Goal: Information Seeking & Learning: Check status

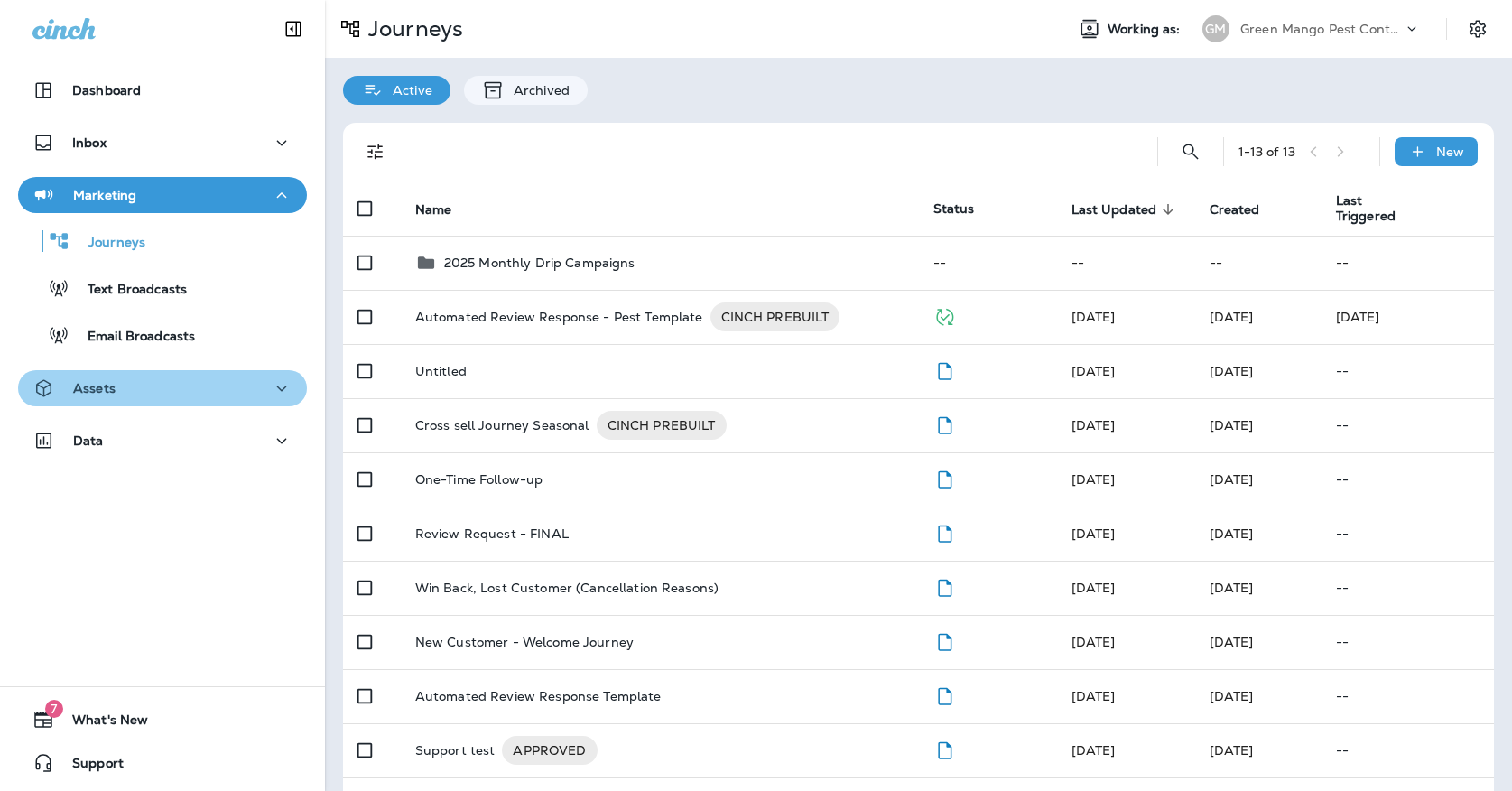
click at [219, 387] on div "Assets" at bounding box center [162, 389] width 260 height 23
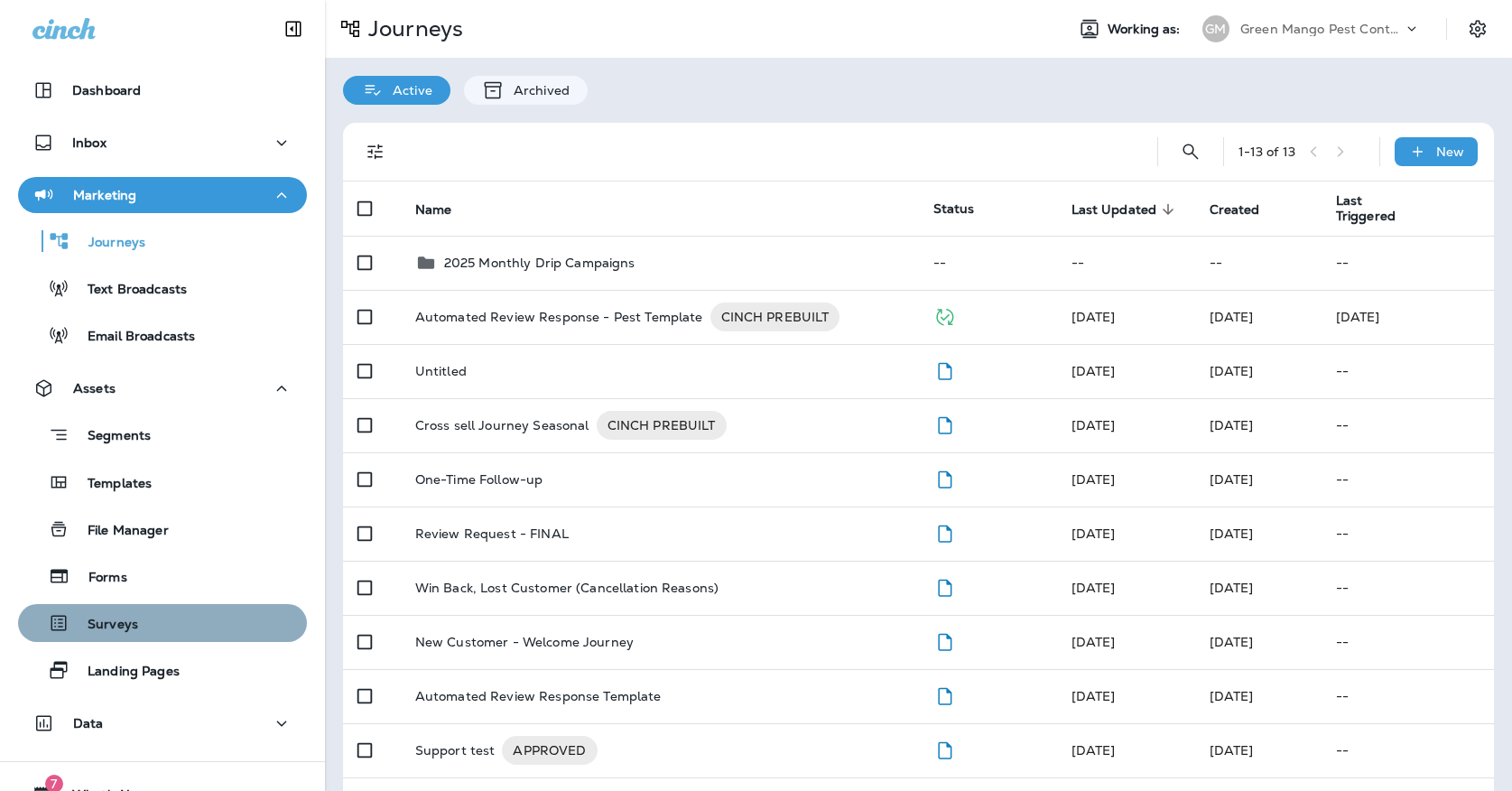
click at [188, 619] on div "Surveys" at bounding box center [161, 622] width 274 height 27
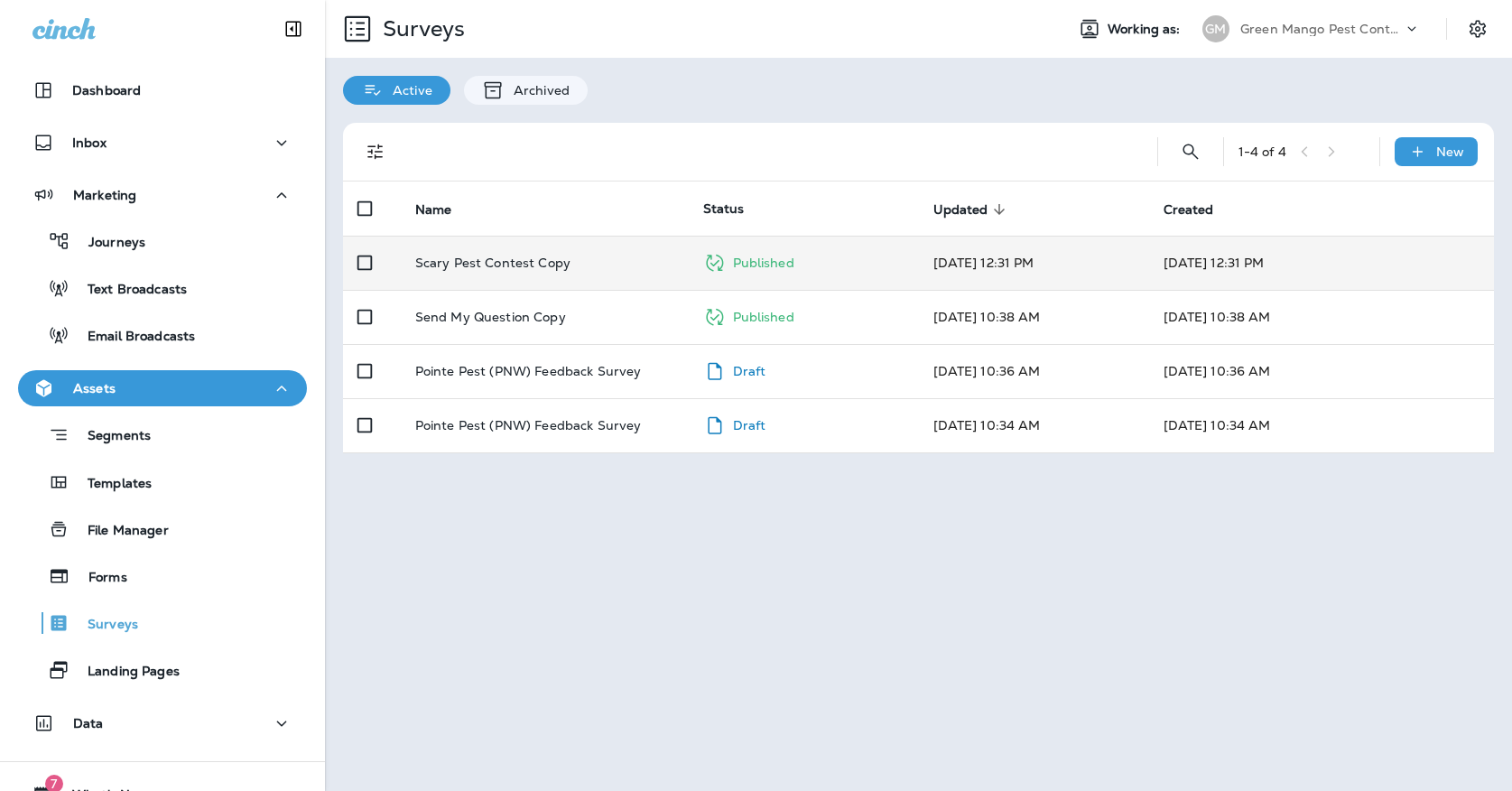
click at [464, 255] on td "Scary Pest Contest Copy" at bounding box center [544, 262] width 288 height 54
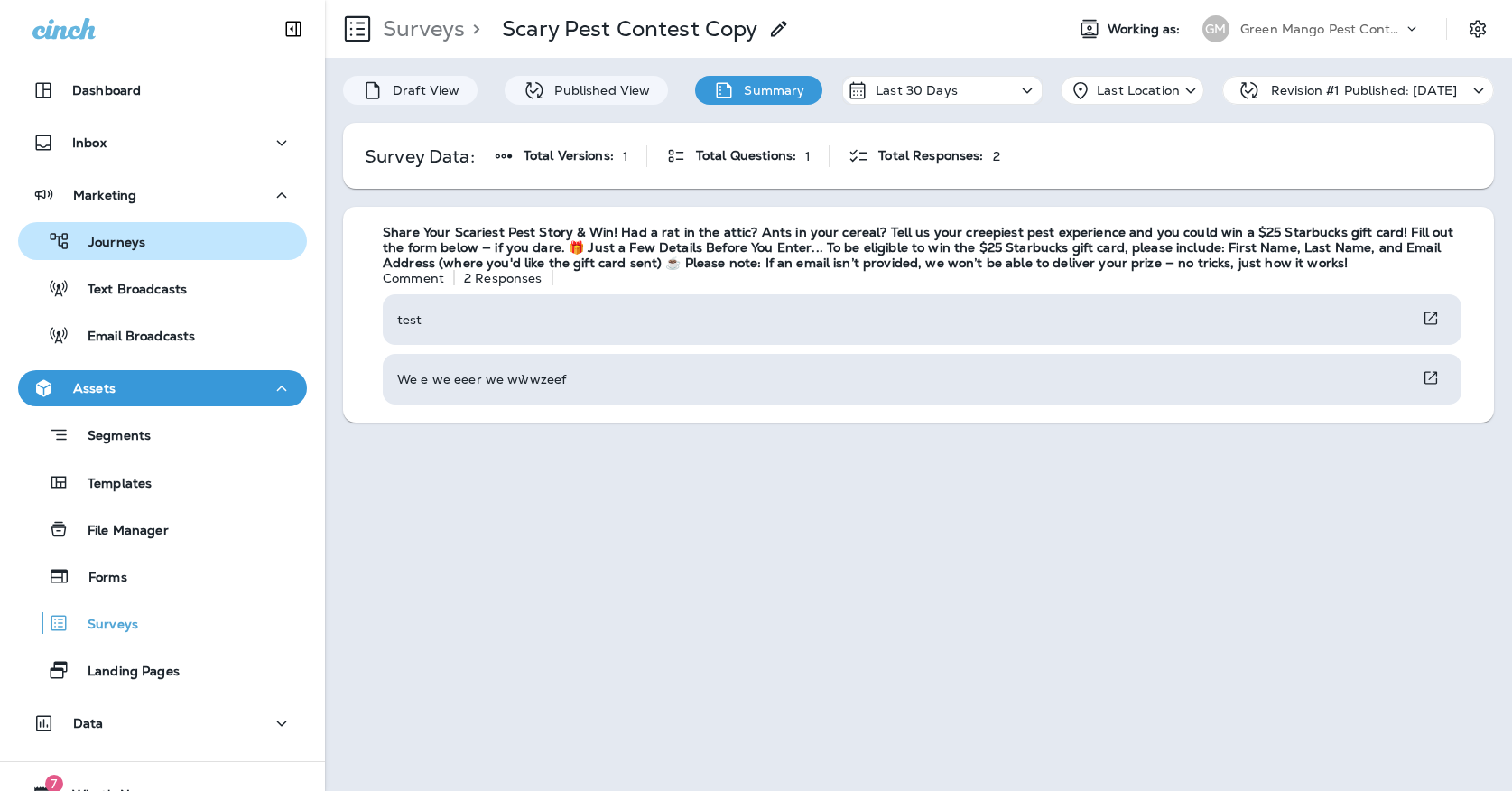
click at [170, 236] on div "Journeys" at bounding box center [161, 240] width 274 height 27
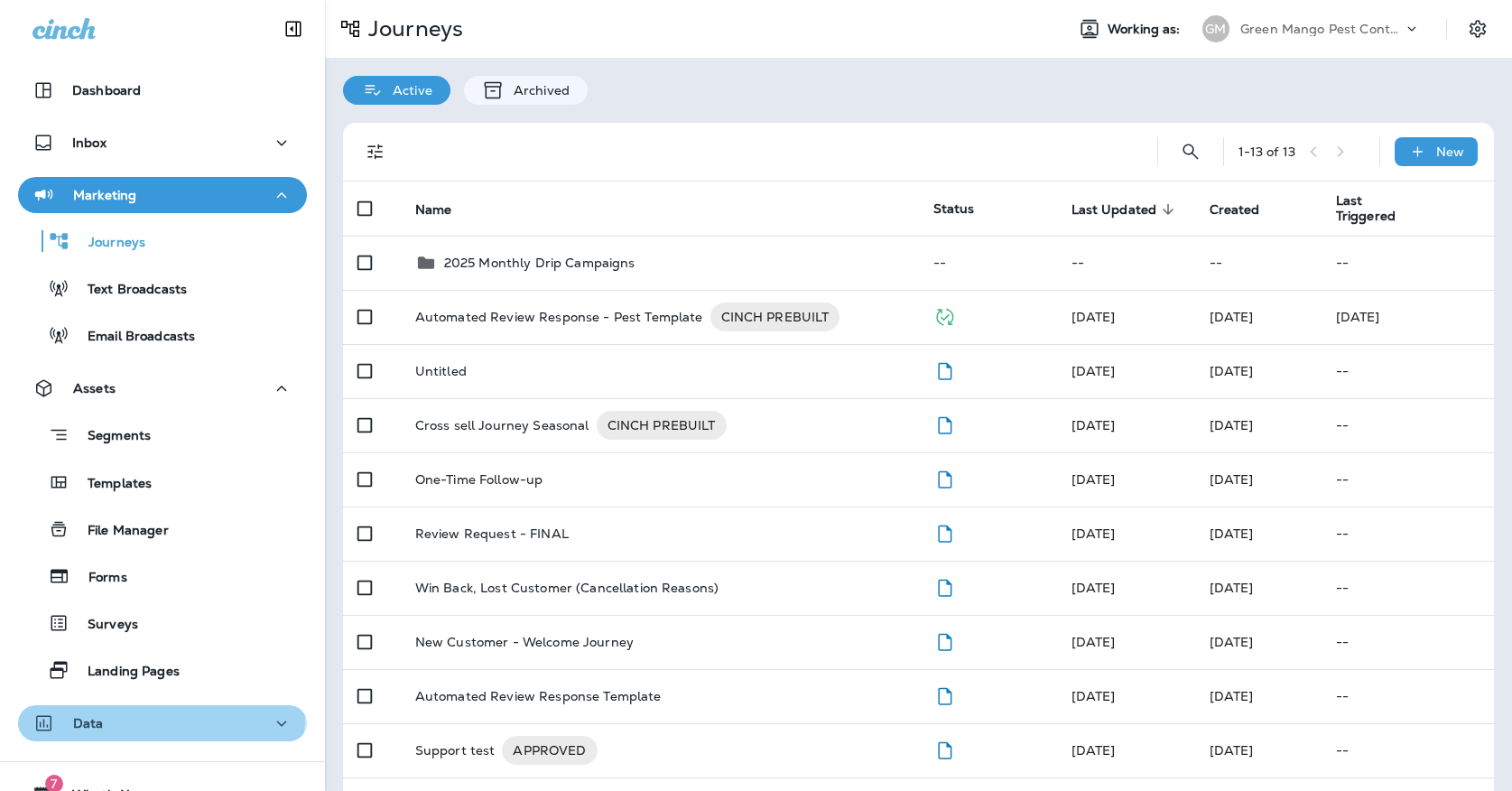
click at [95, 712] on div "Data" at bounding box center [69, 723] width 72 height 23
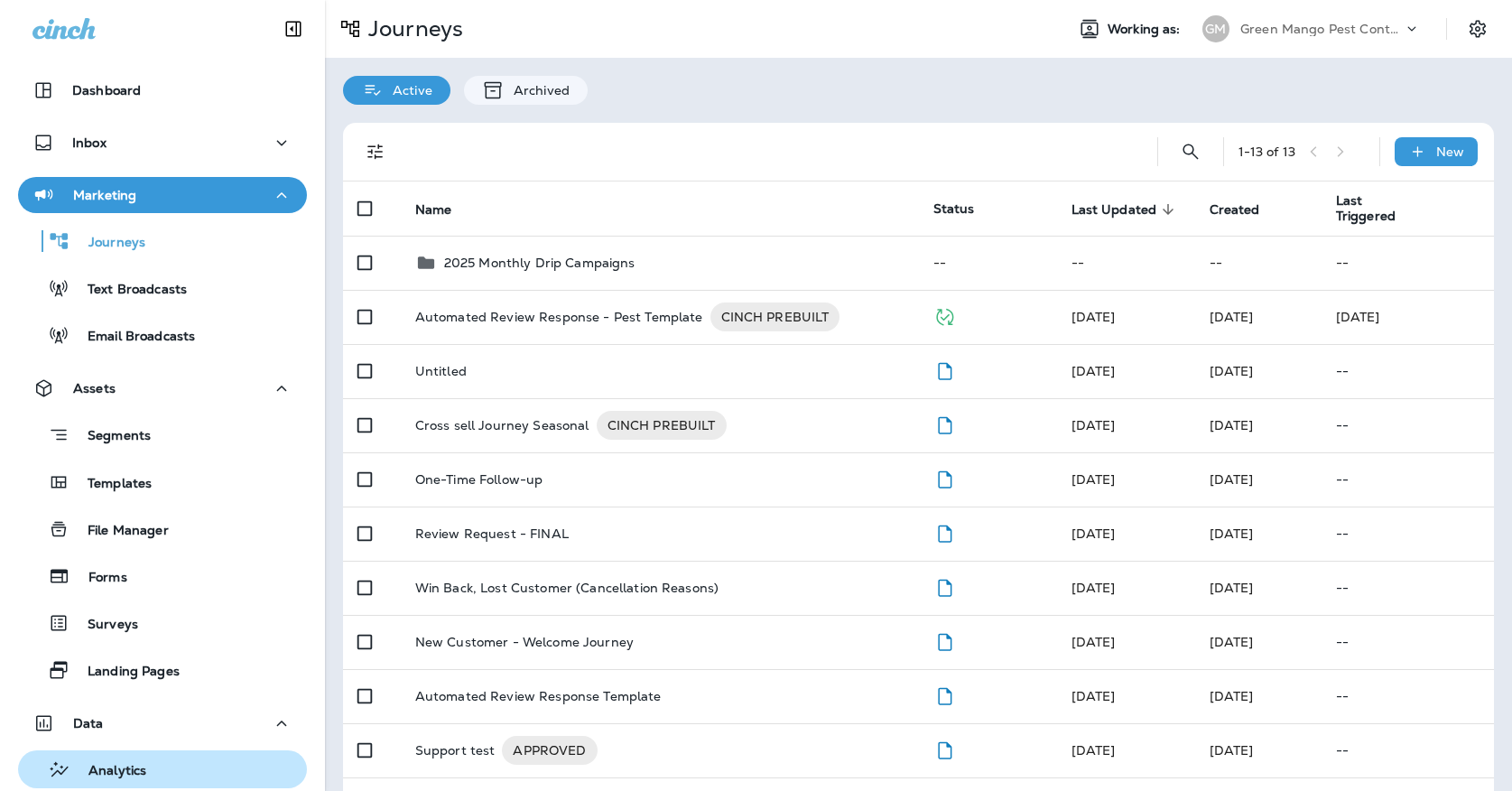
click at [103, 752] on button "Analytics" at bounding box center [162, 769] width 289 height 38
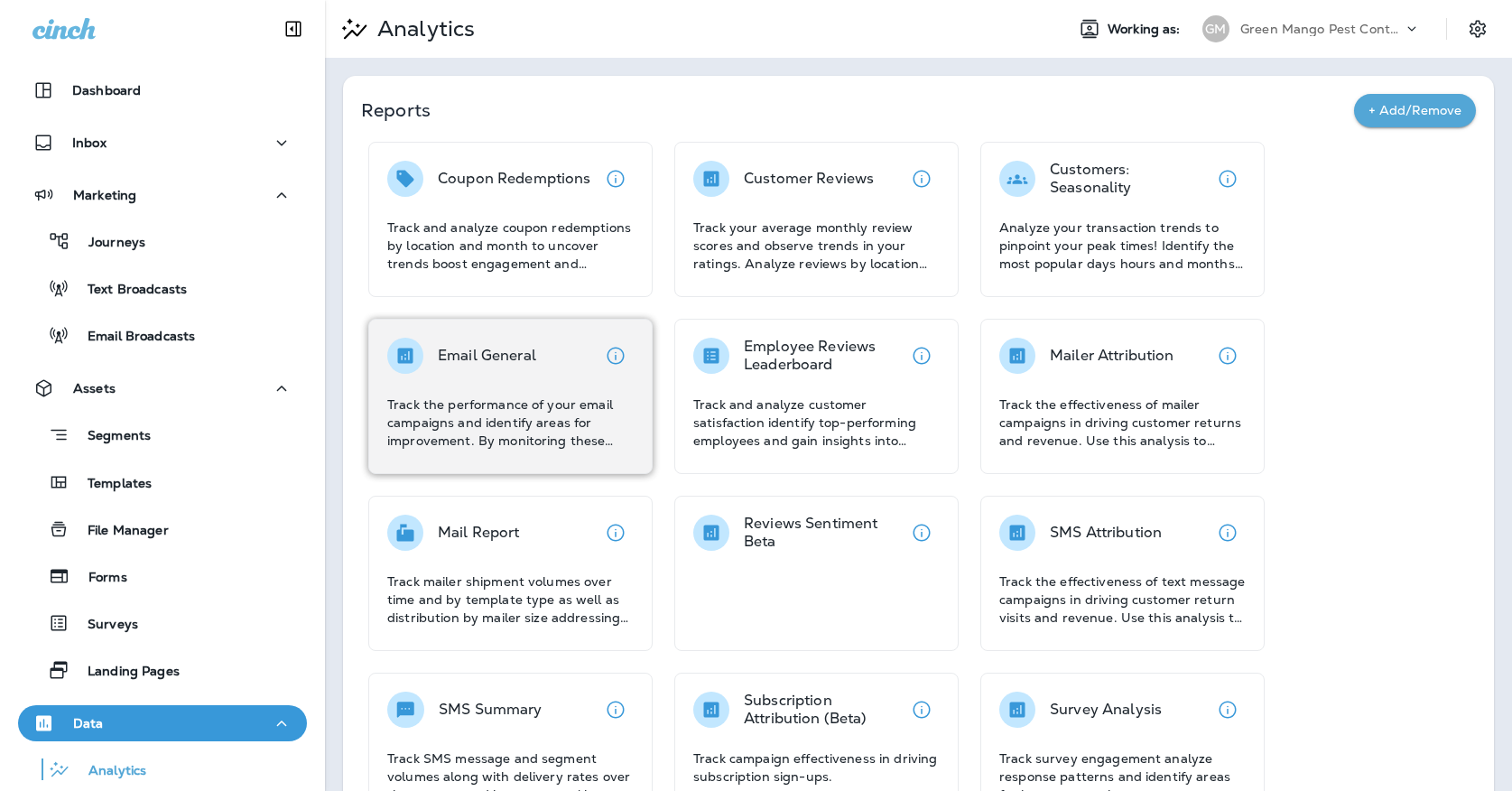
click at [508, 360] on p "Email General" at bounding box center [486, 356] width 99 height 18
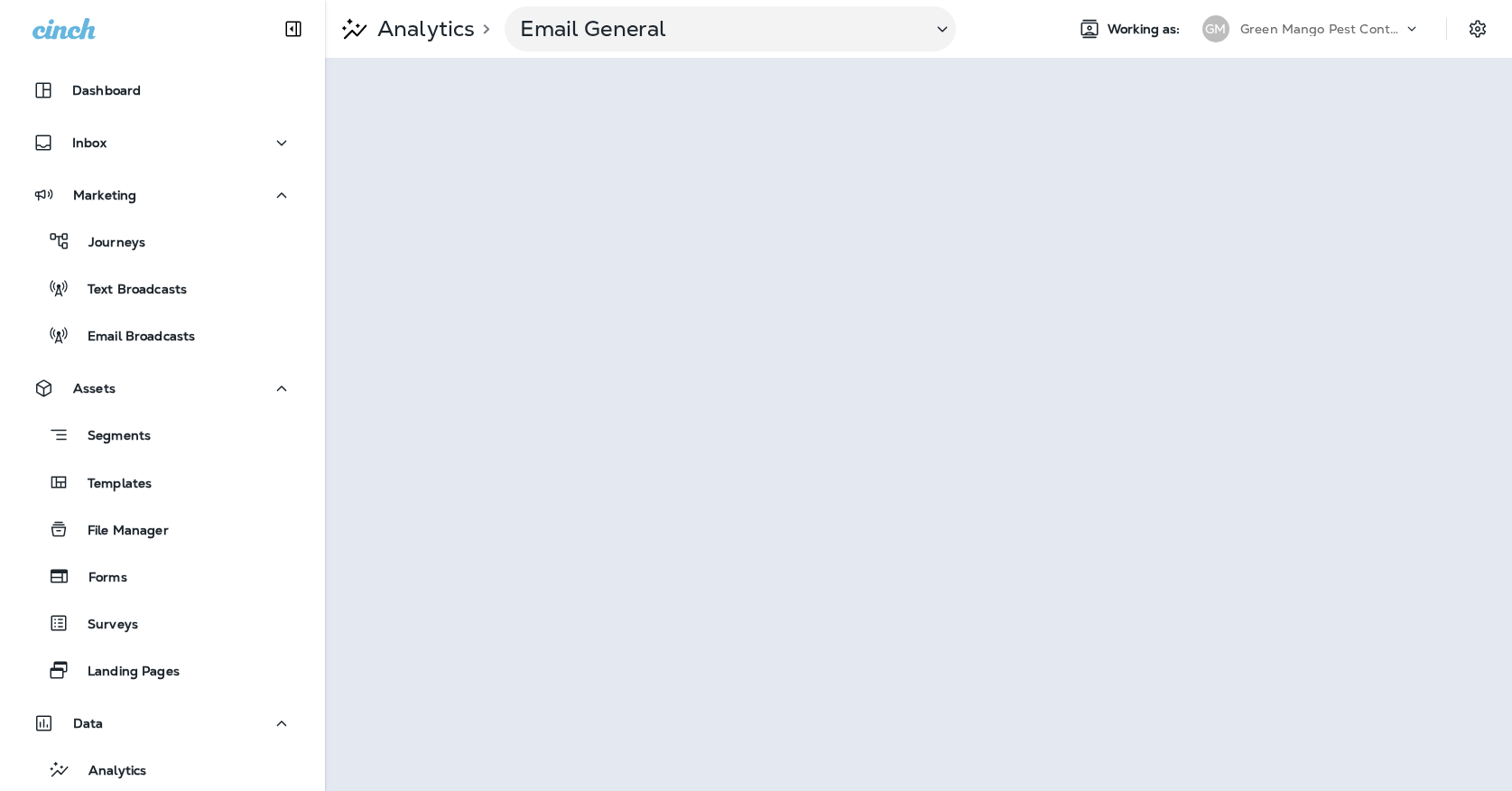
click at [1228, 34] on div "GM" at bounding box center [1216, 28] width 27 height 27
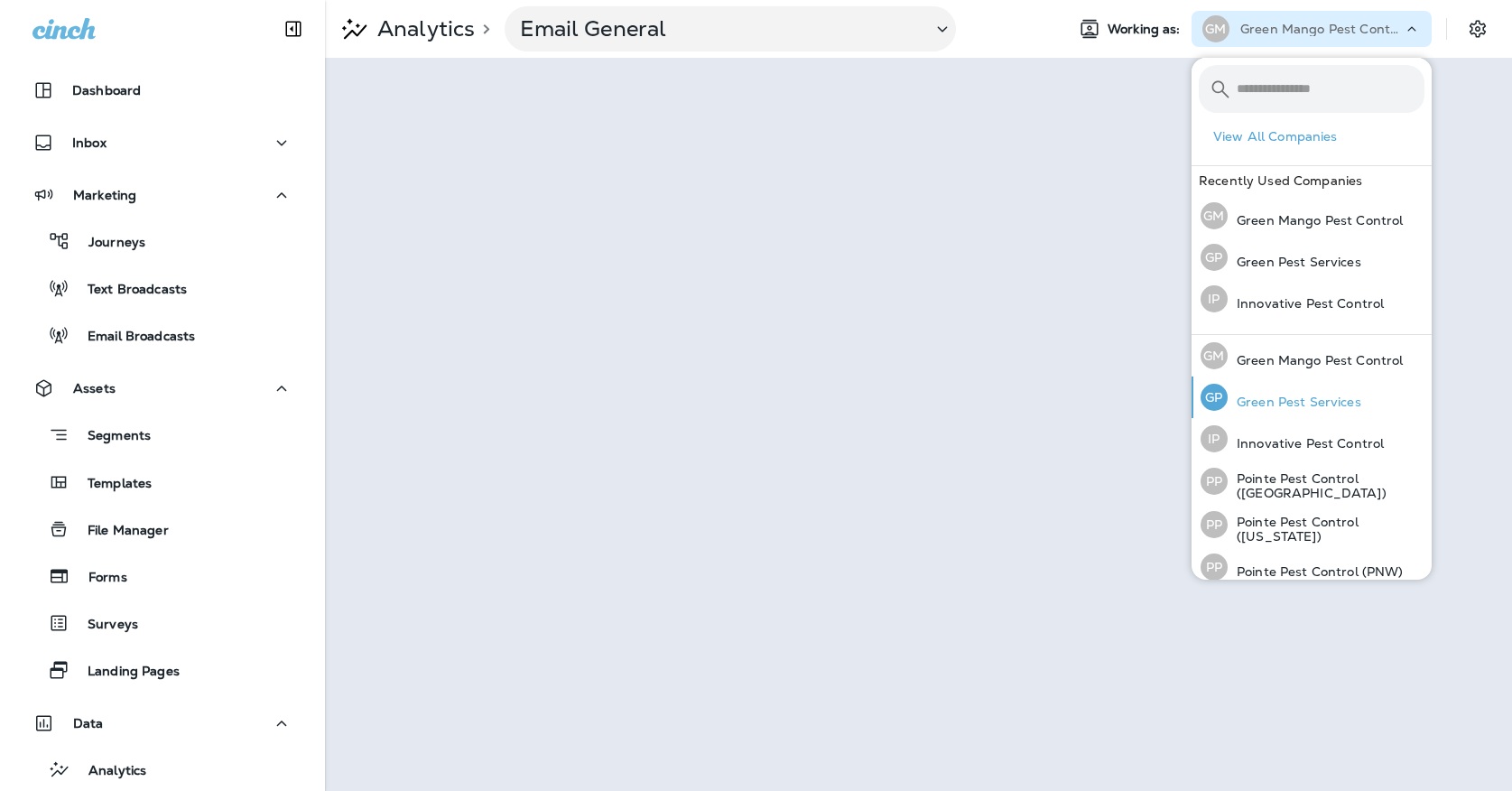
click at [1233, 380] on div "[PERSON_NAME] Pest Services" at bounding box center [1282, 397] width 175 height 42
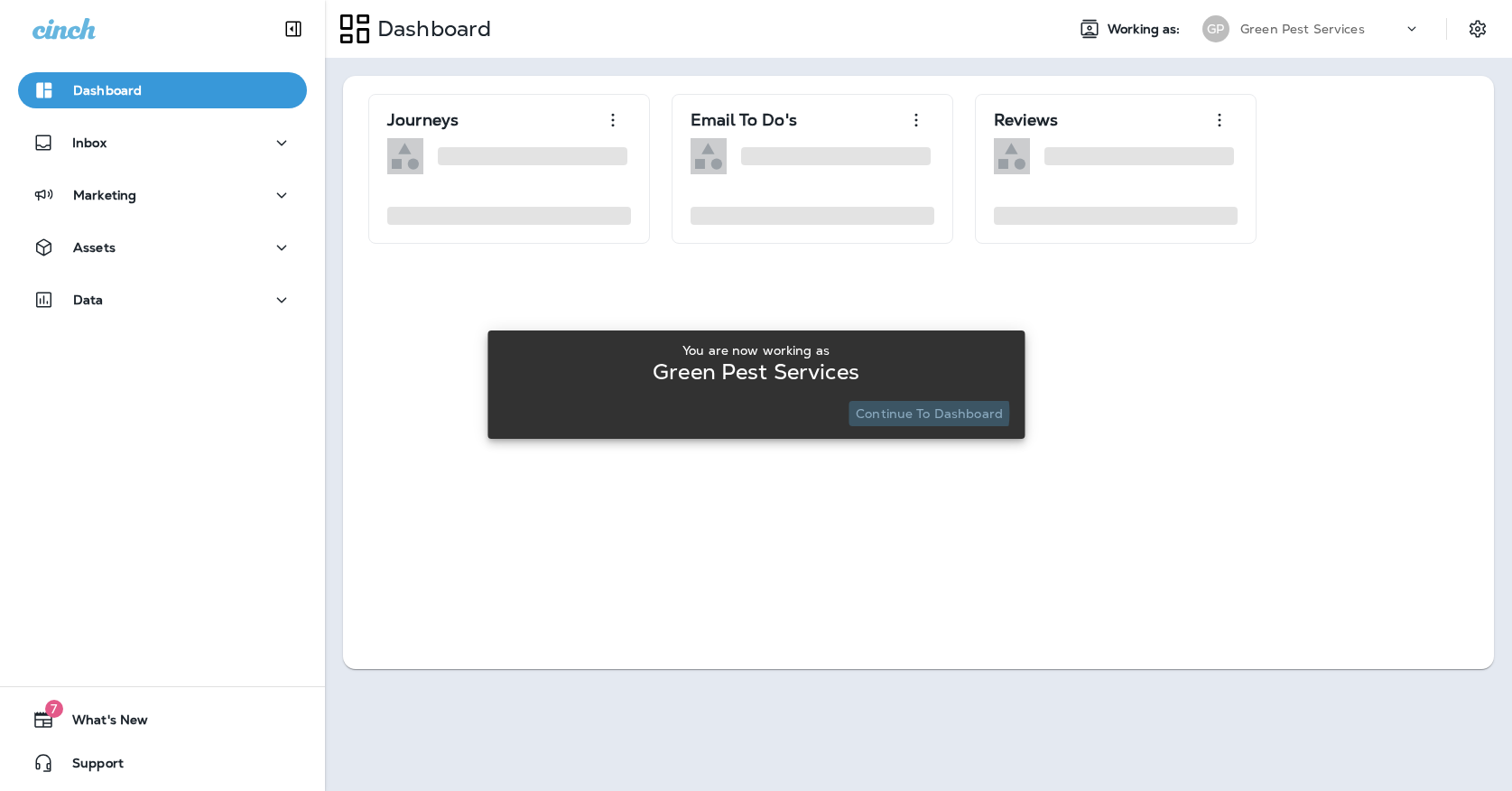
click at [912, 412] on p "Continue to Dashboard" at bounding box center [930, 413] width 148 height 14
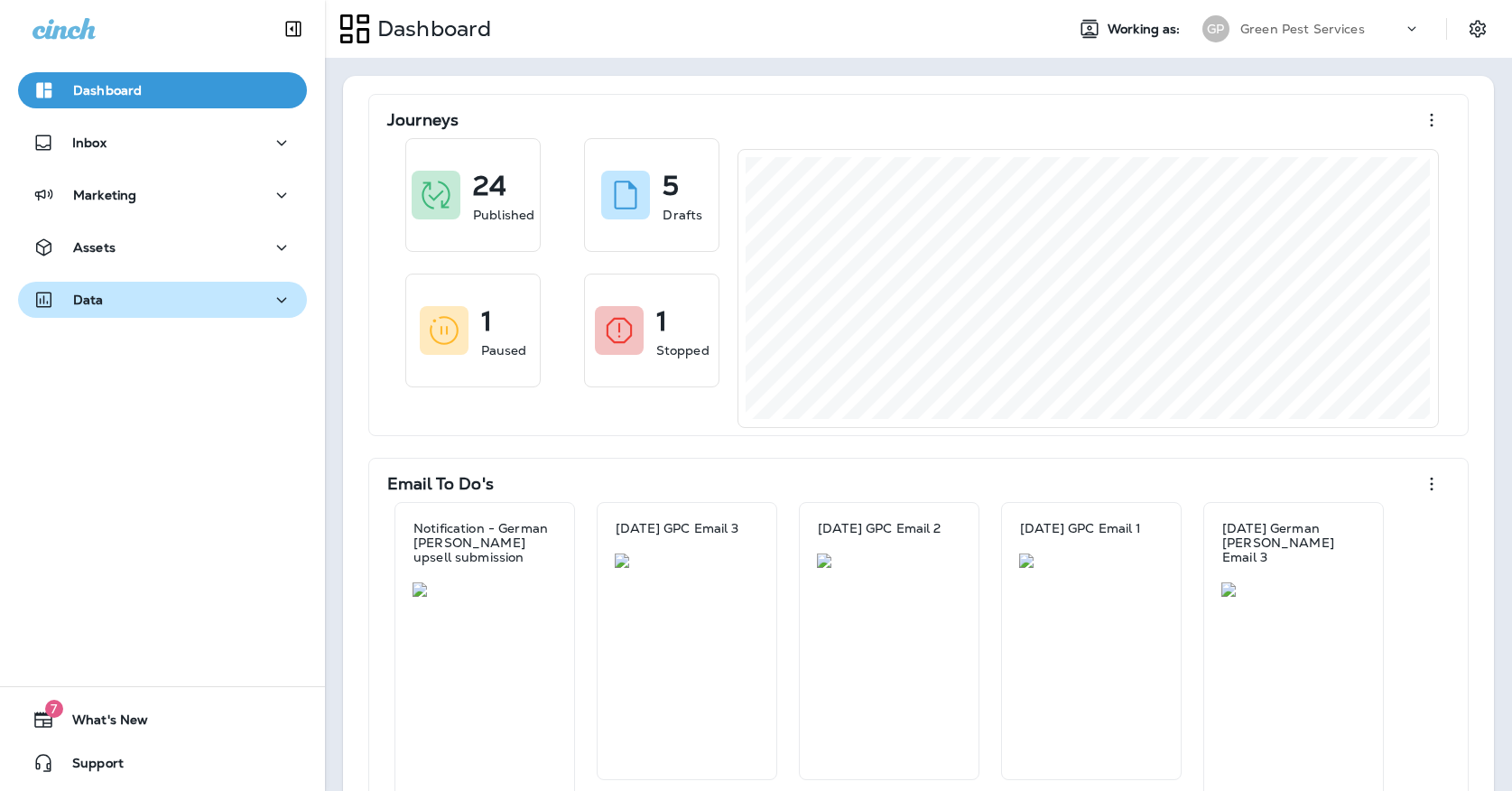
click at [219, 307] on div "Data" at bounding box center [162, 300] width 260 height 23
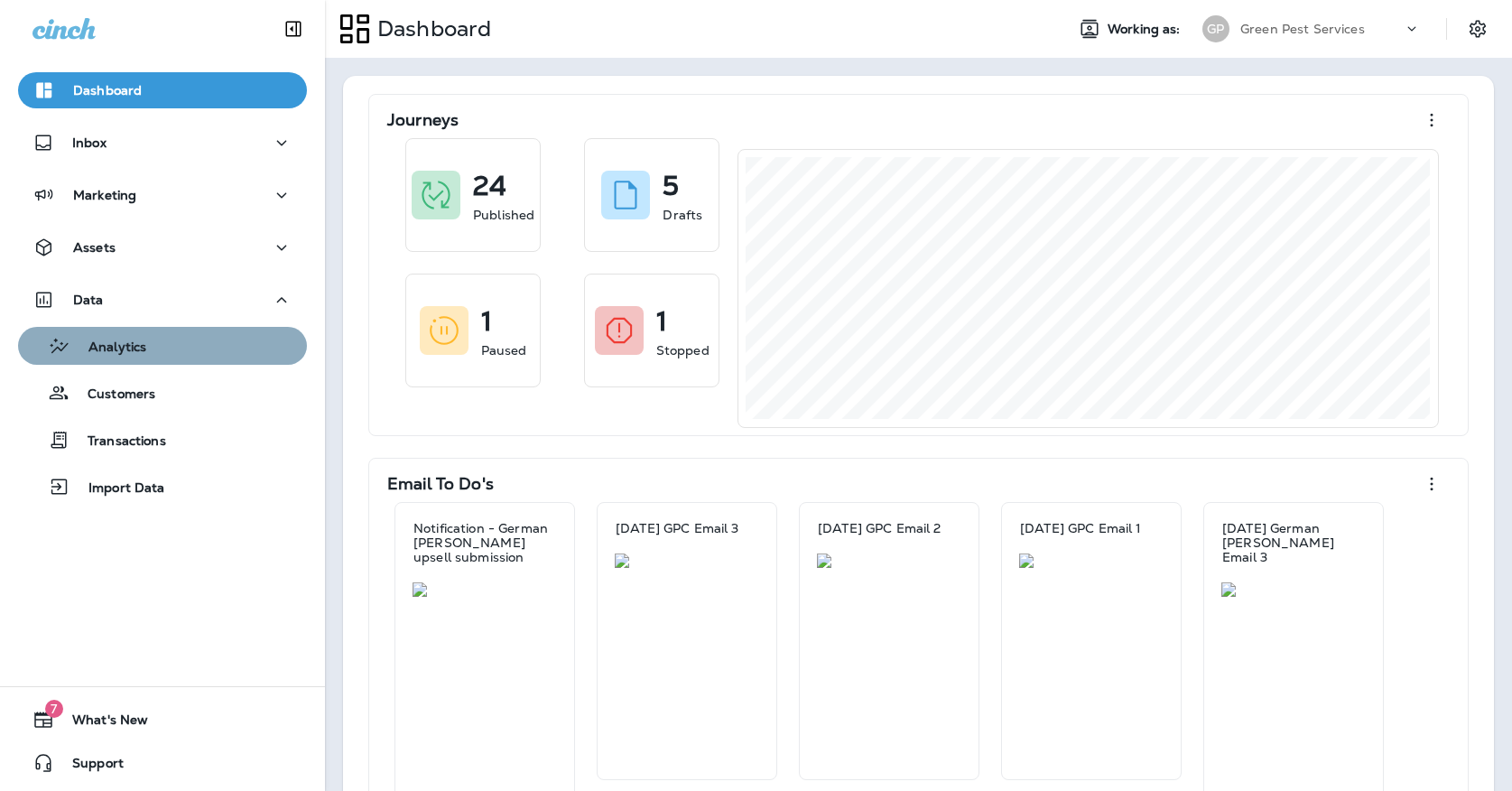
click at [219, 352] on div "Analytics" at bounding box center [161, 345] width 274 height 27
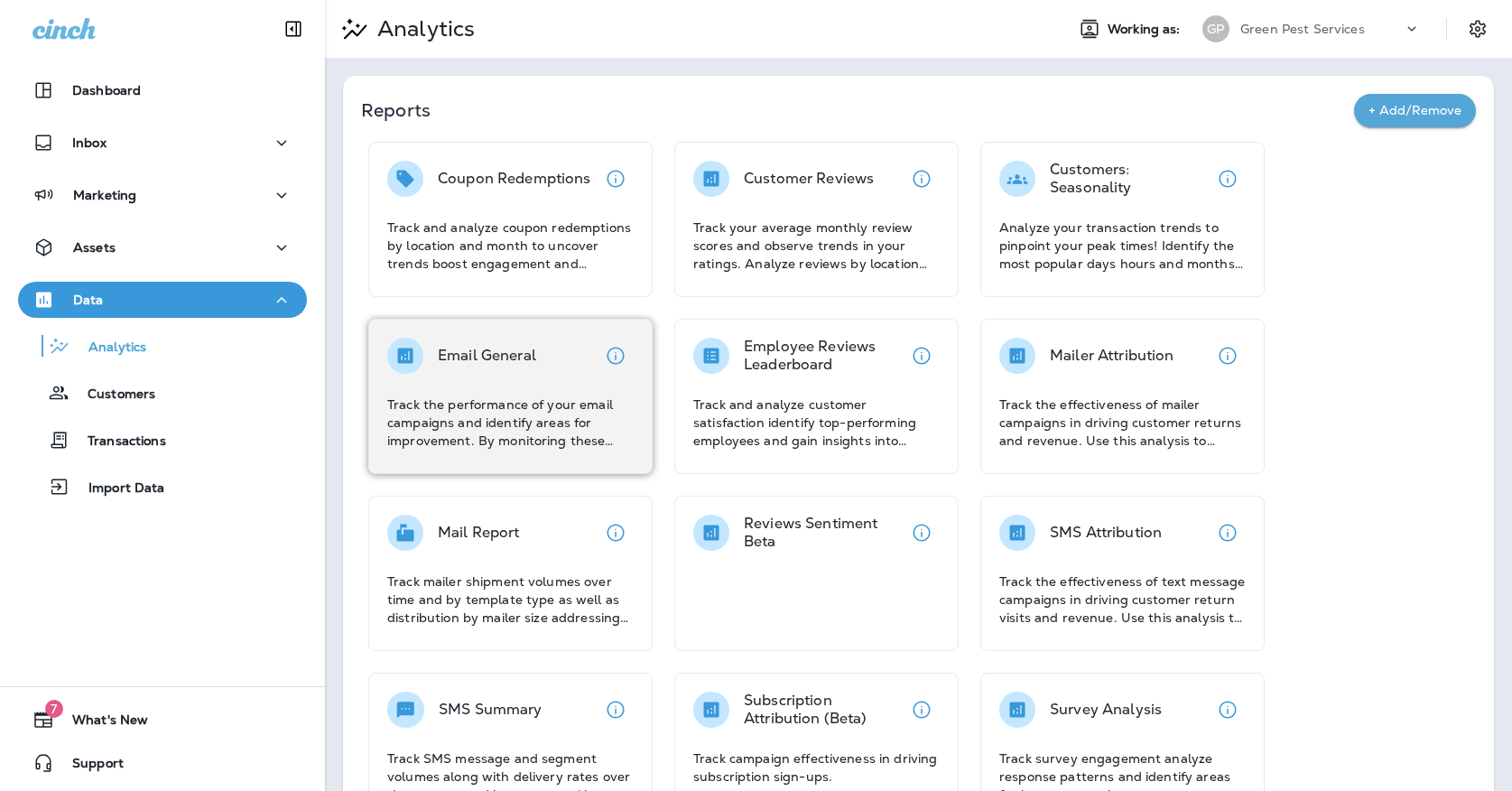
click at [459, 341] on div "Email General" at bounding box center [486, 356] width 99 height 36
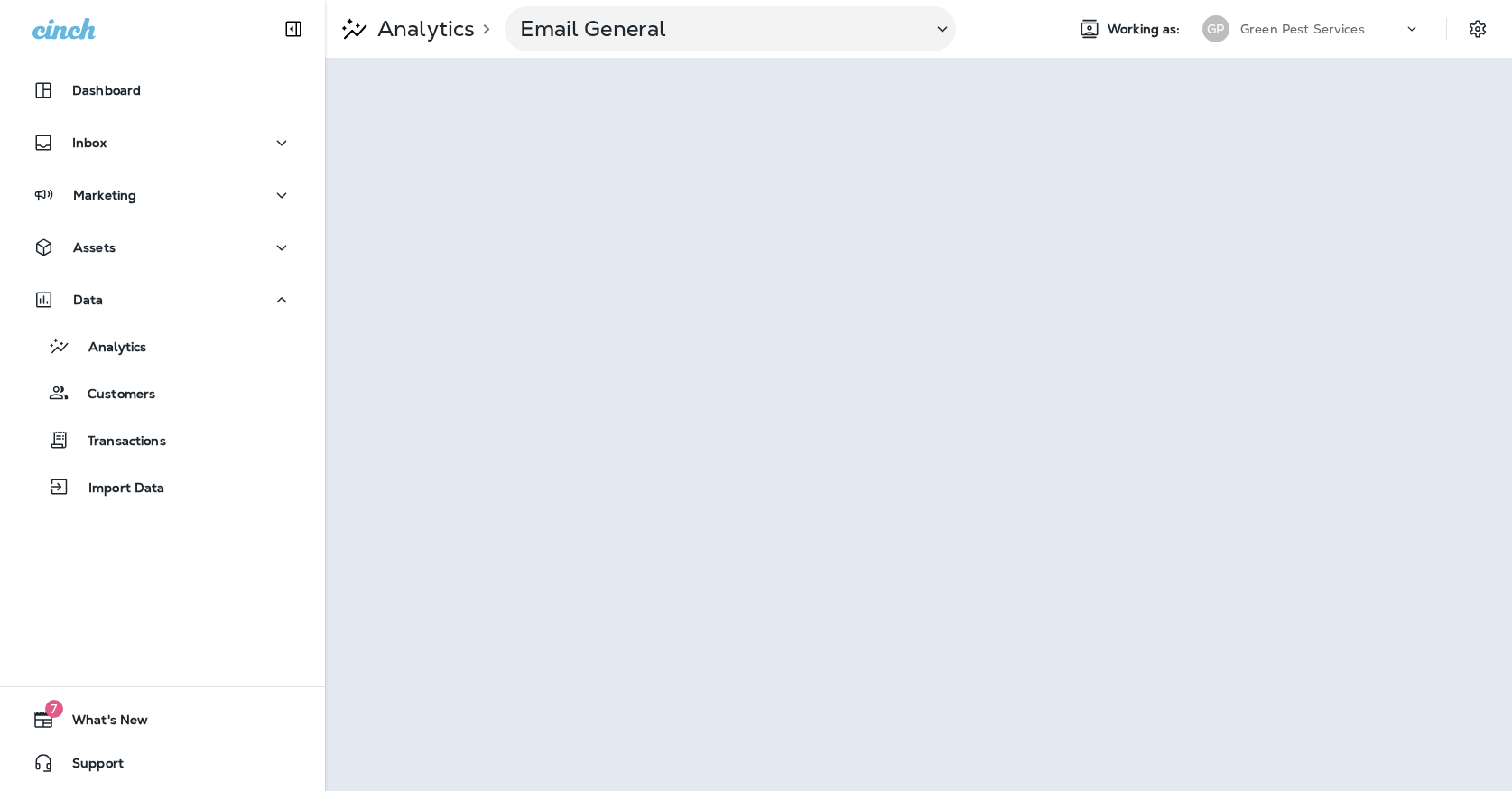
click at [1221, 12] on div "[PERSON_NAME] Pest Services" at bounding box center [1312, 29] width 240 height 36
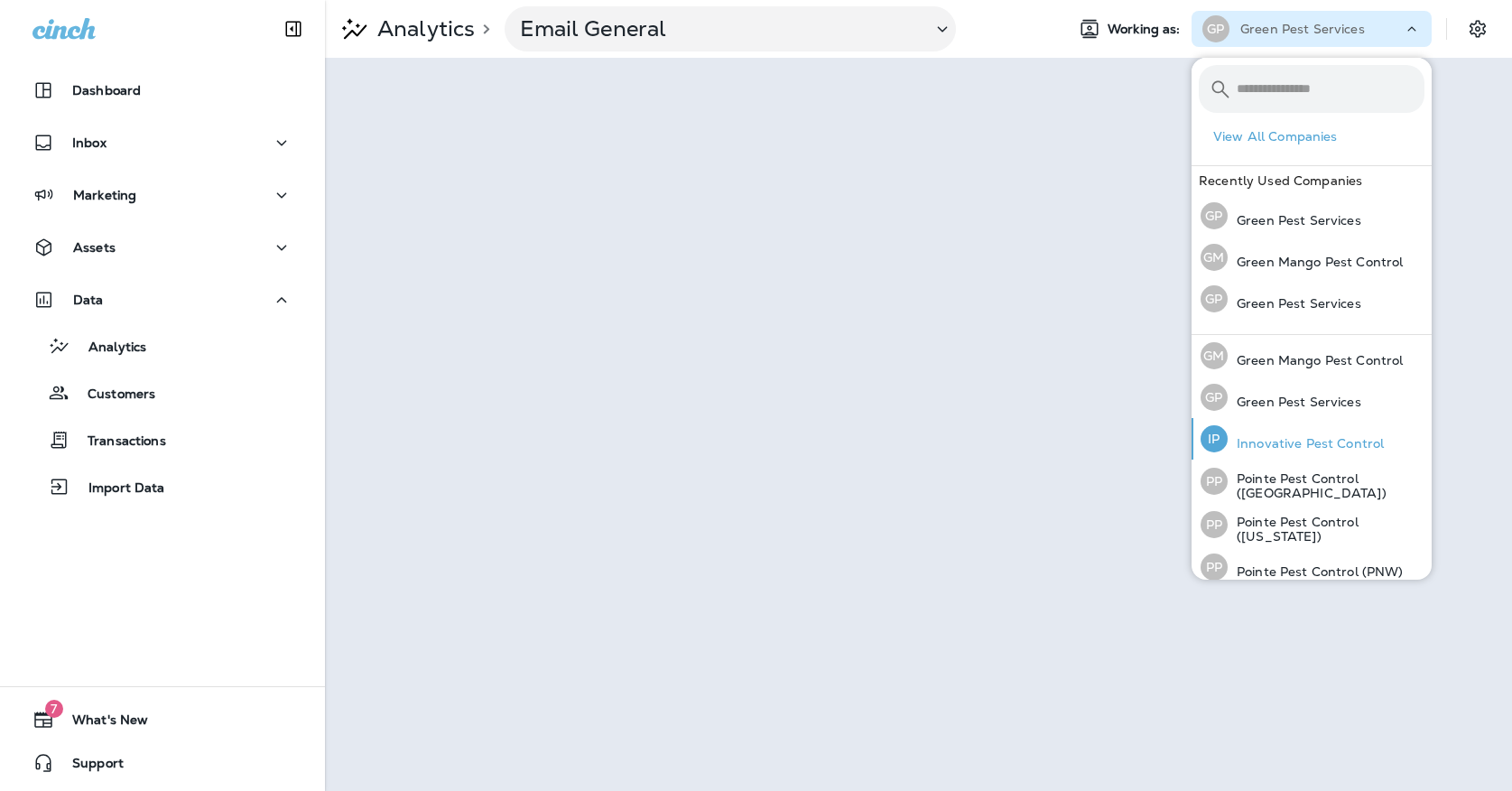
click at [1255, 430] on div "IP Innovative Pest Control" at bounding box center [1293, 438] width 197 height 42
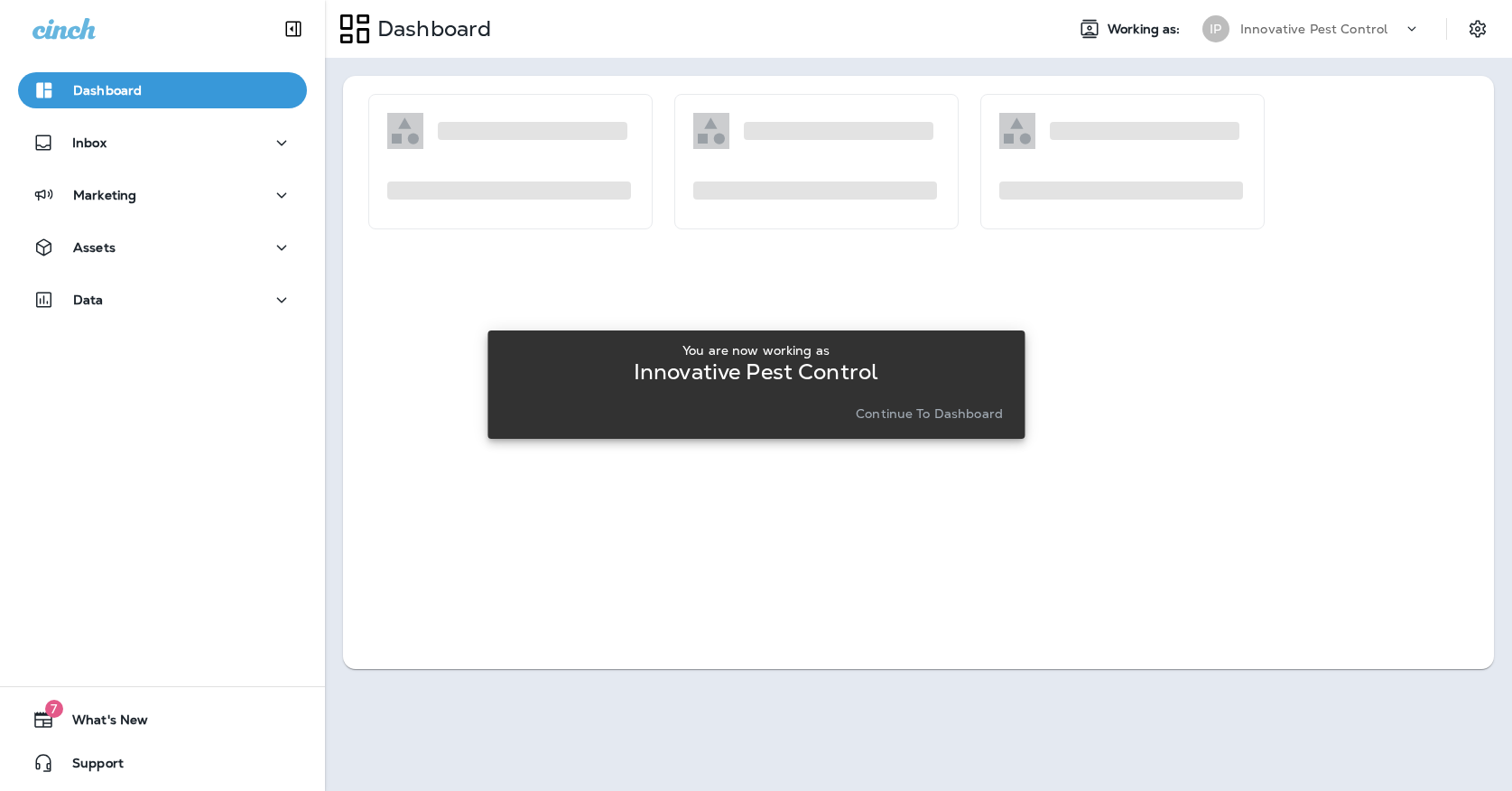
click at [925, 415] on p "Continue to Dashboard" at bounding box center [930, 413] width 148 height 14
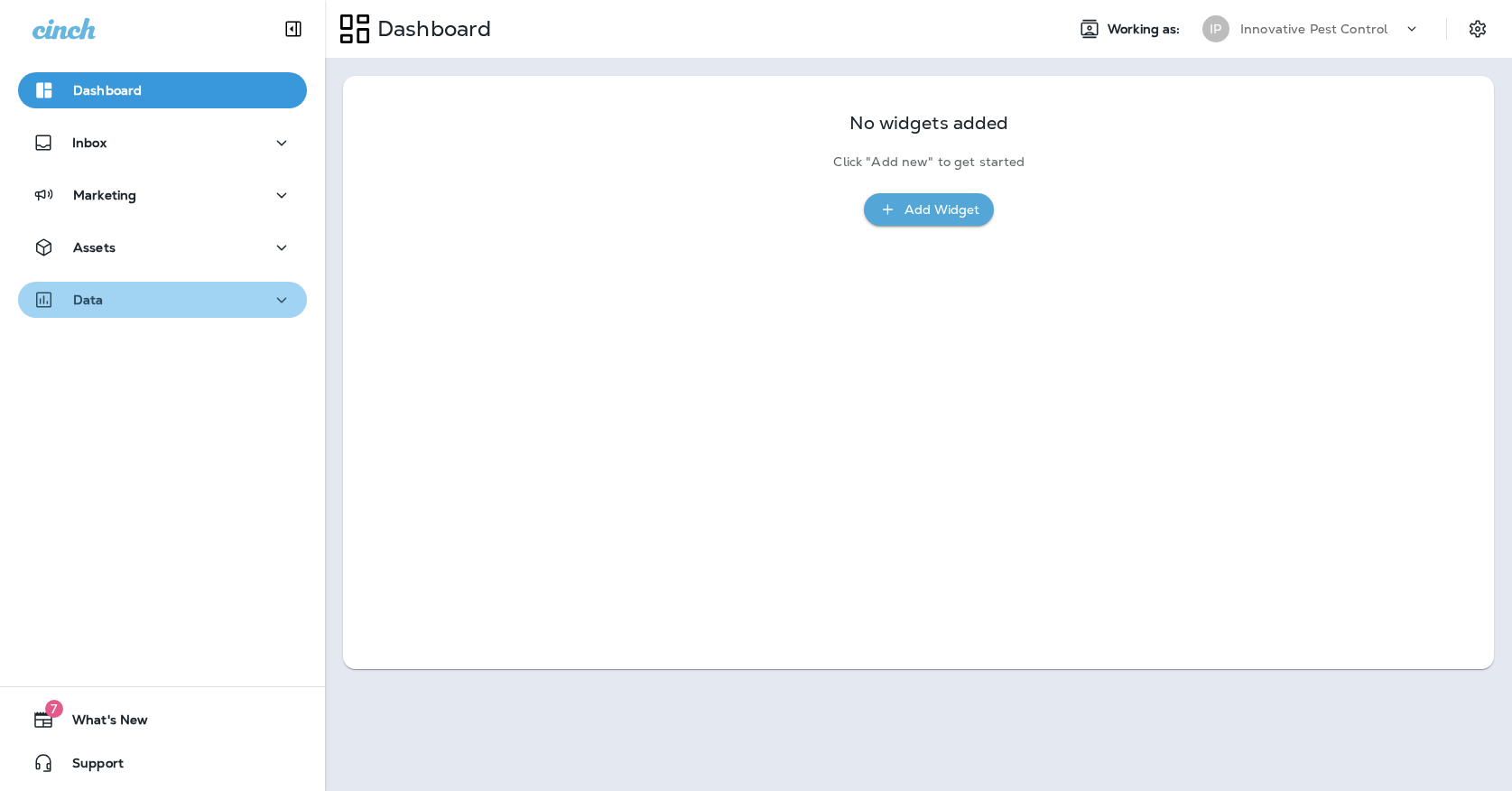
click at [238, 300] on div "Data" at bounding box center [162, 300] width 260 height 23
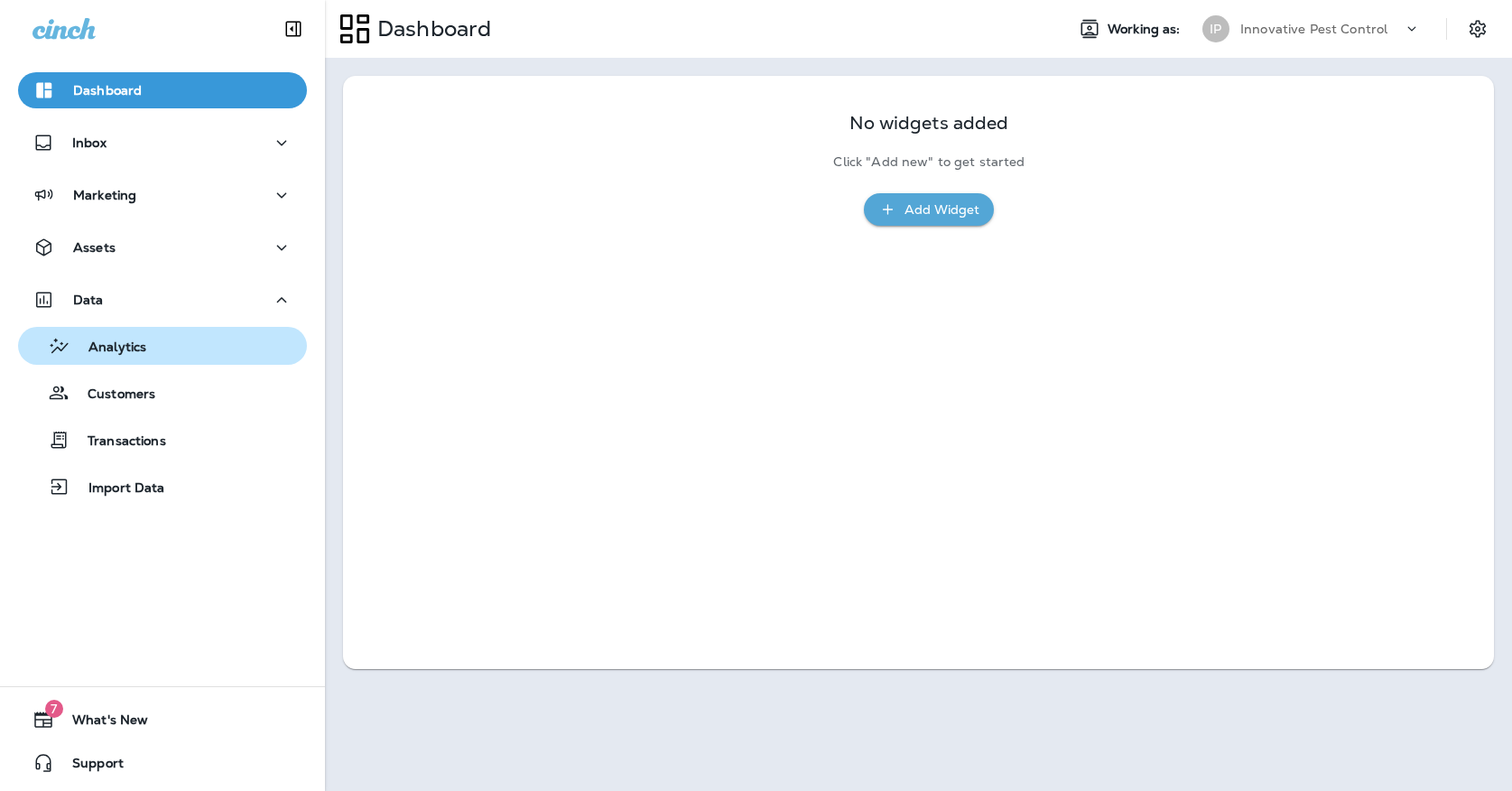
click at [228, 347] on div "Analytics" at bounding box center [161, 345] width 274 height 27
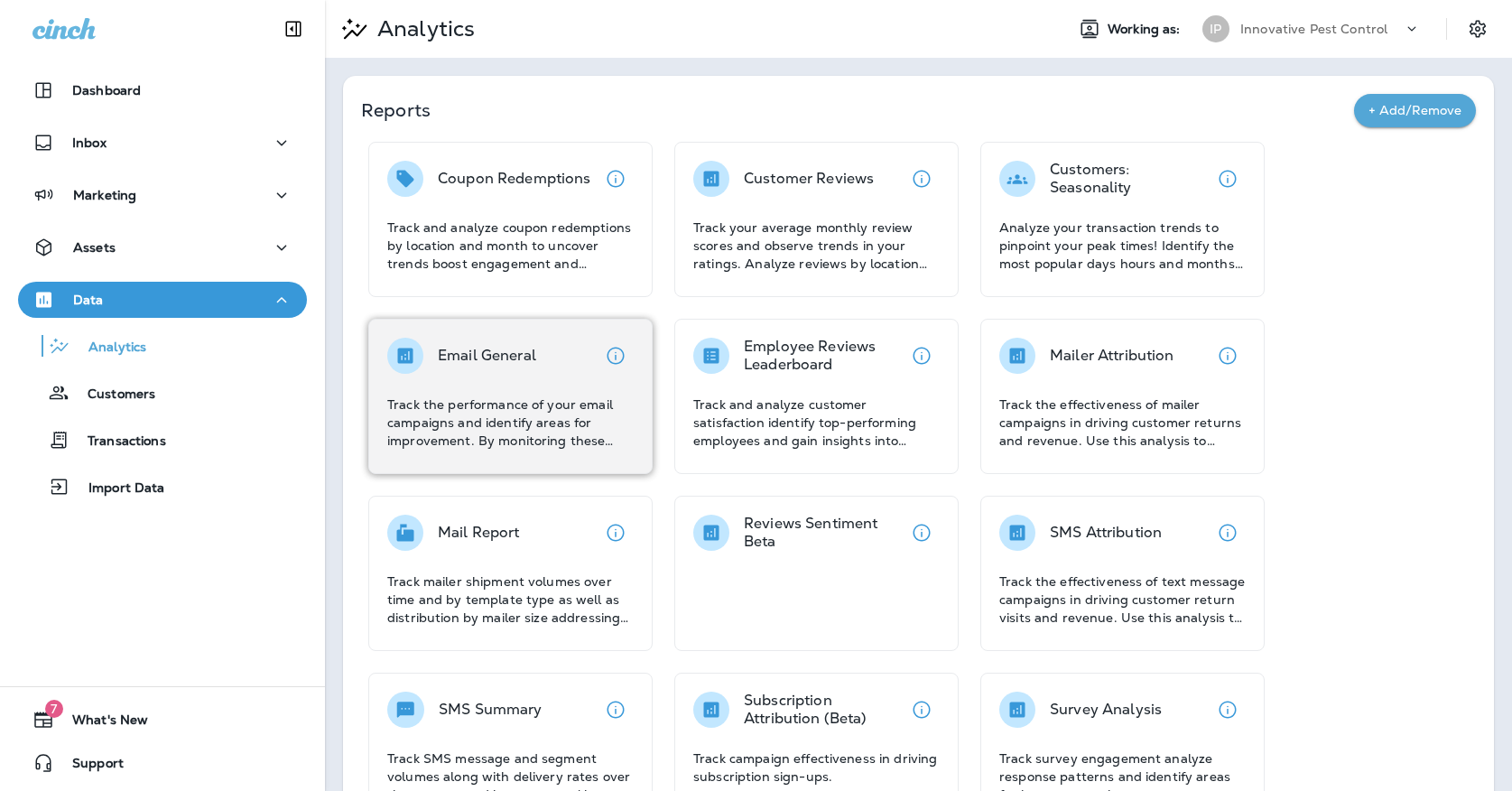
click at [407, 407] on p "Track the performance of your email campaigns and identify areas for improvemen…" at bounding box center [510, 422] width 246 height 54
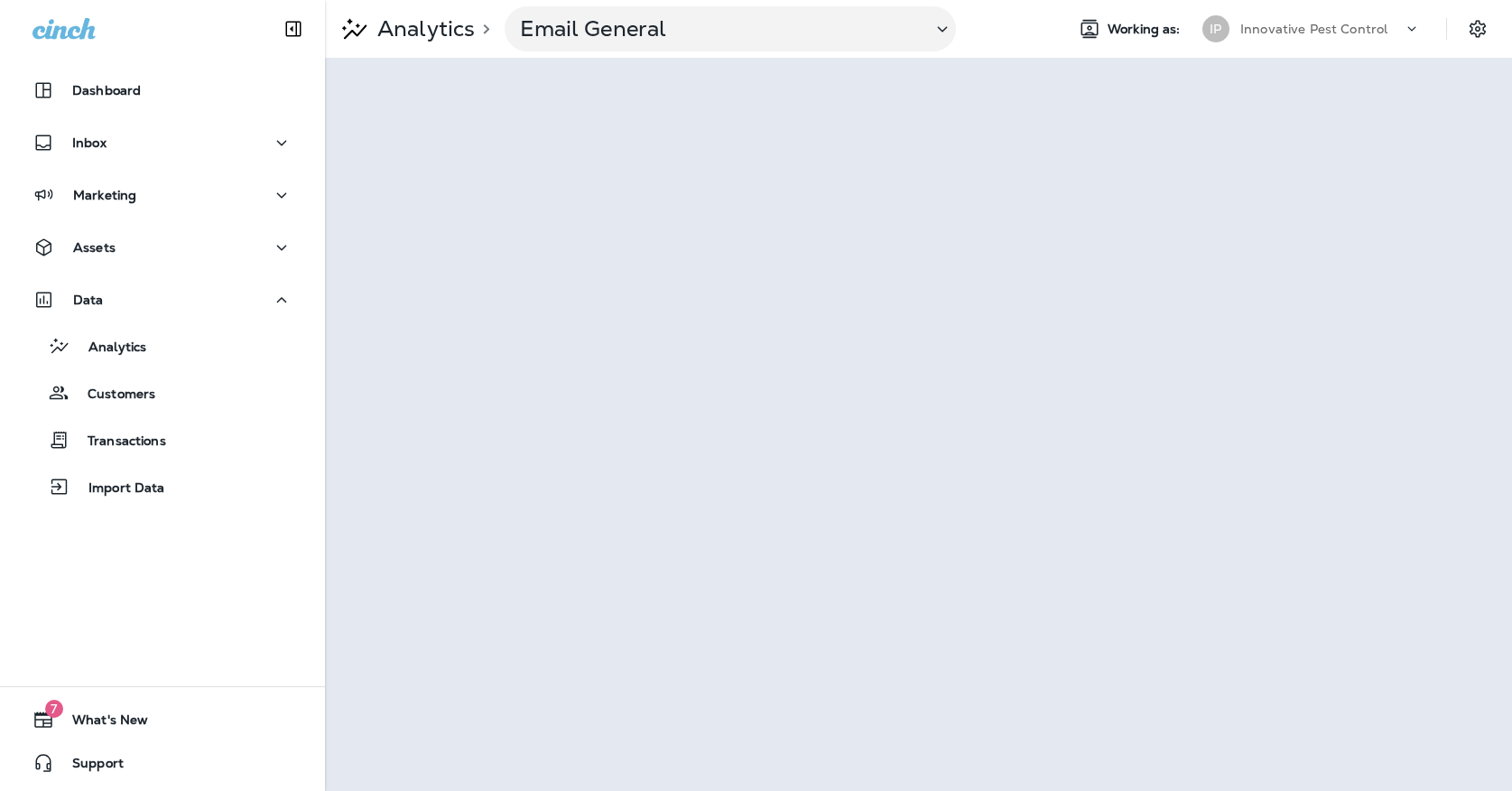
click at [1322, 29] on p "Innovative Pest Control" at bounding box center [1315, 29] width 148 height 14
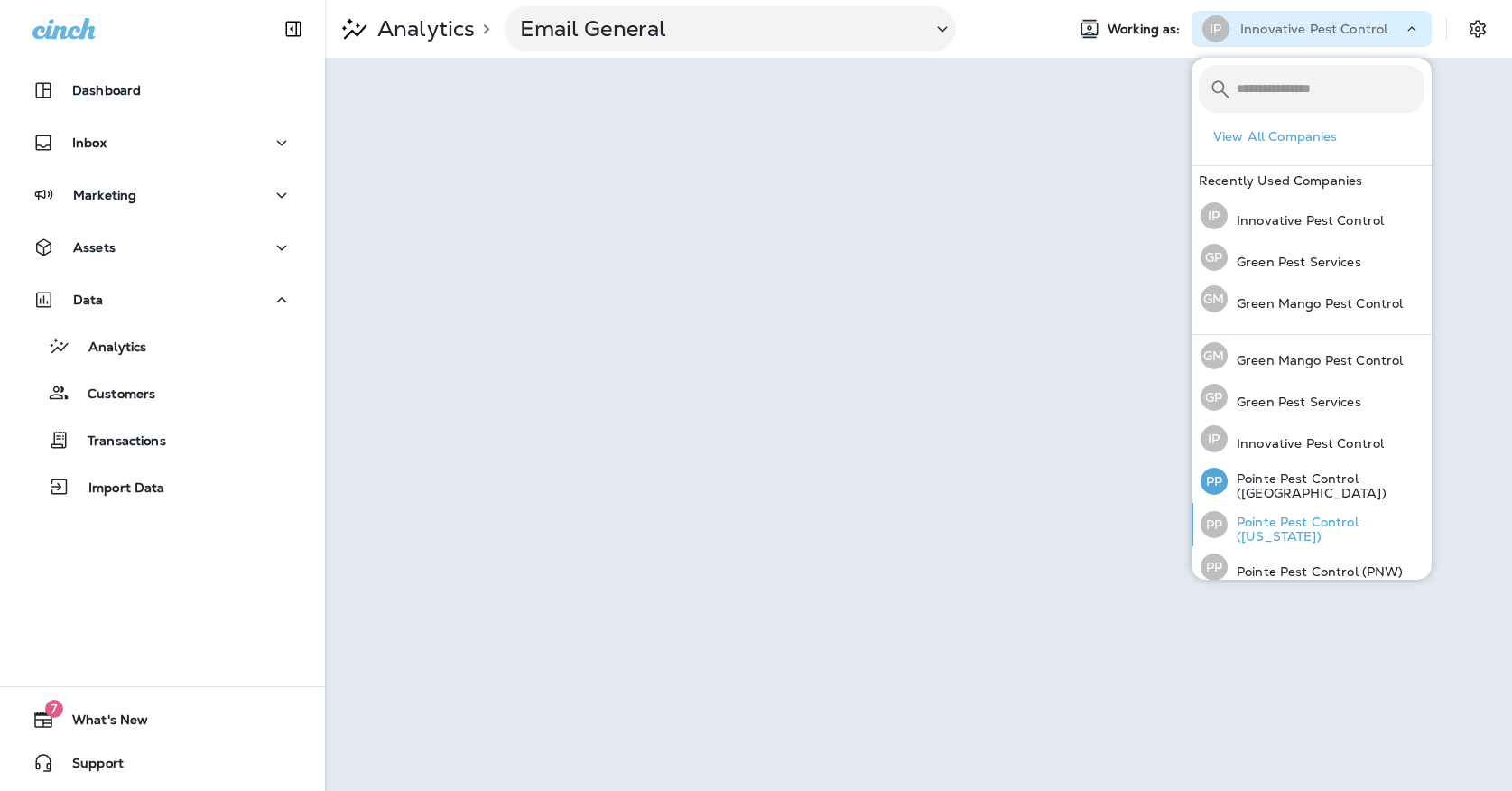
click at [1225, 503] on div "PP Pointe Pest Control ([US_STATE])" at bounding box center [1313, 524] width 238 height 43
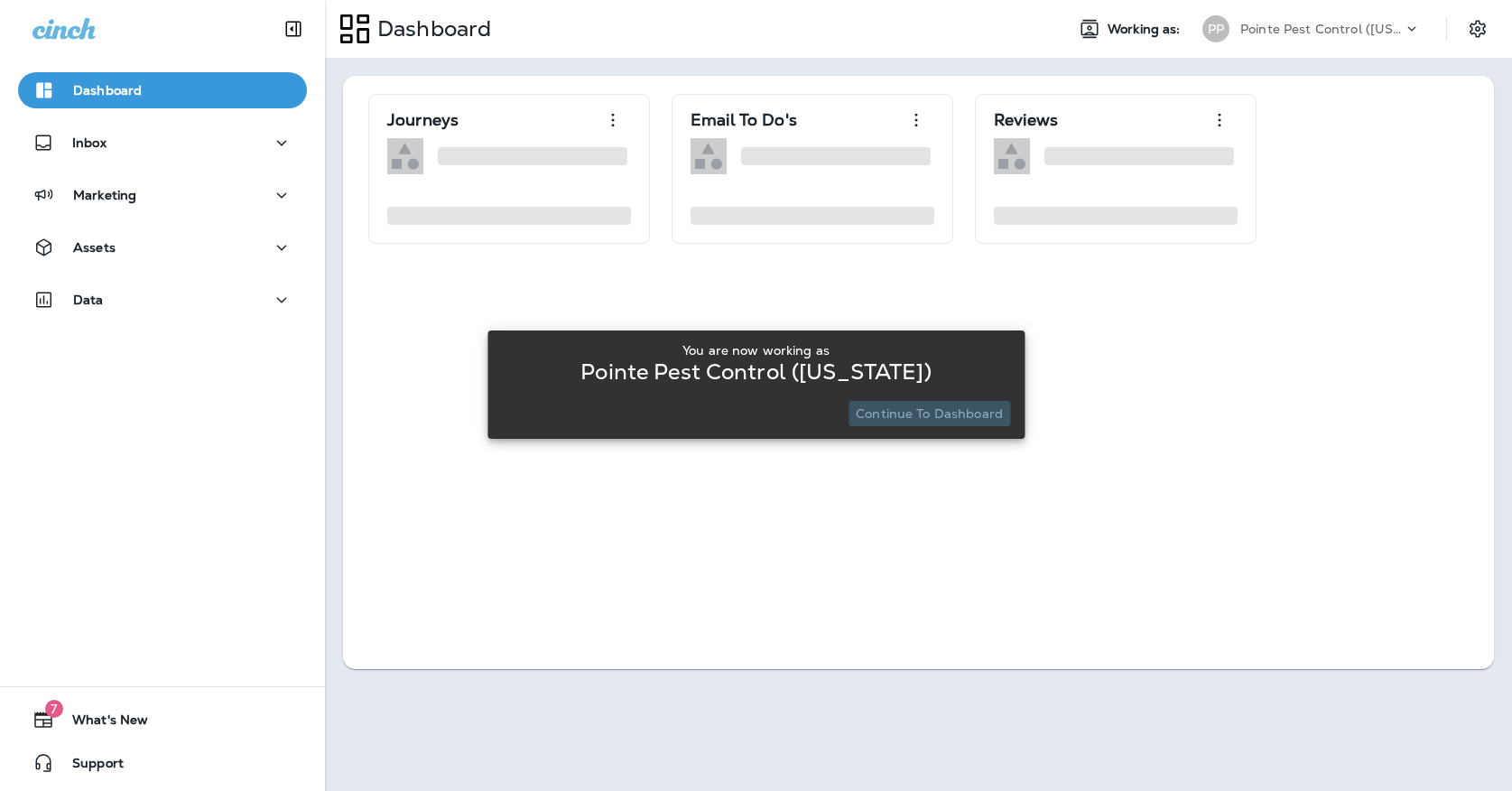
click at [963, 419] on p "Continue to Dashboard" at bounding box center [930, 413] width 148 height 14
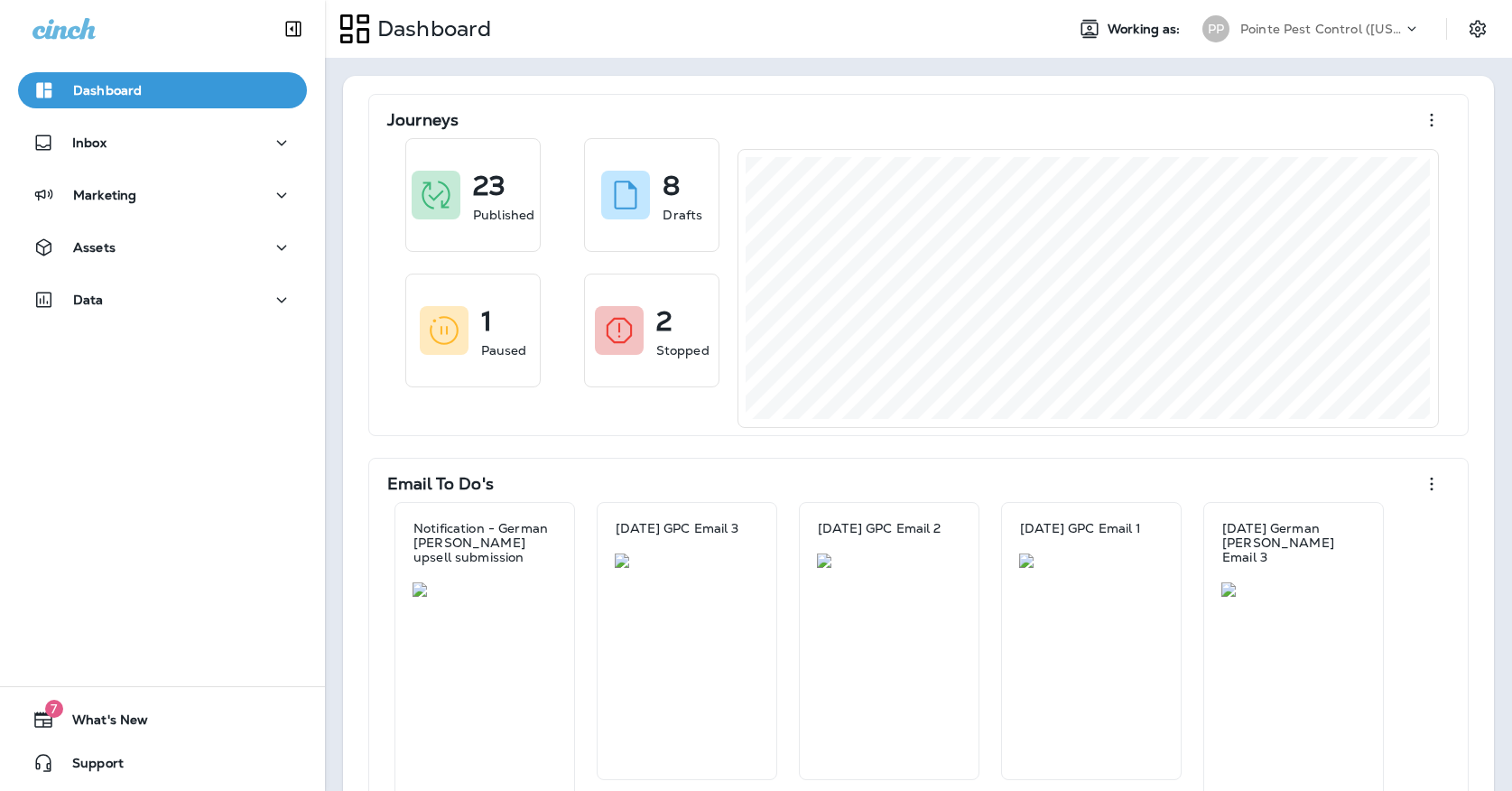
click at [1270, 51] on div "Dashboard Working as: PP Pointe Pest Control ([US_STATE])" at bounding box center [918, 29] width 1187 height 58
click at [1268, 37] on div "Pointe Pest Control ([US_STATE])" at bounding box center [1322, 28] width 162 height 27
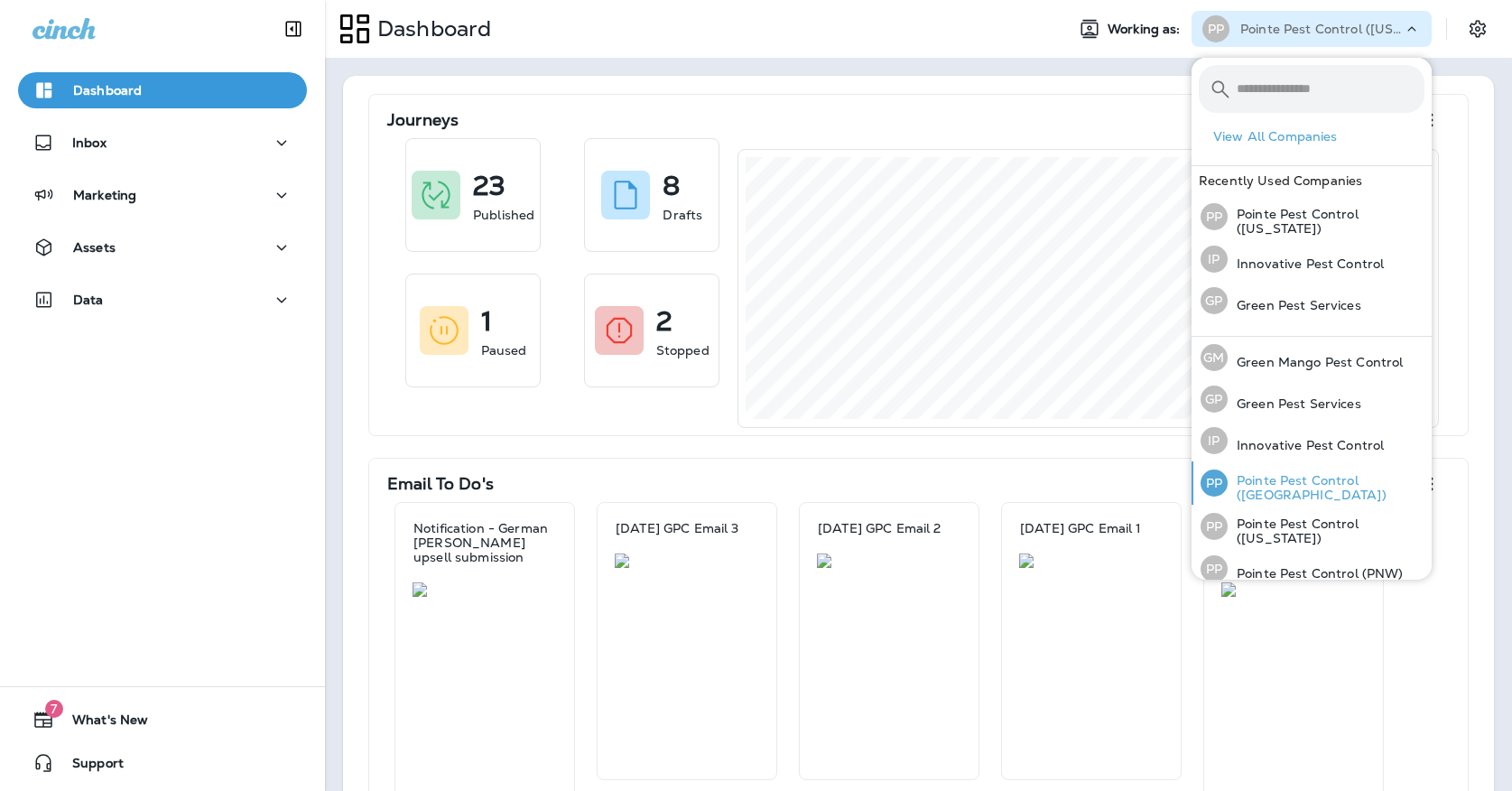
click at [1258, 479] on p "Pointe Pest Control ([GEOGRAPHIC_DATA])" at bounding box center [1326, 487] width 196 height 29
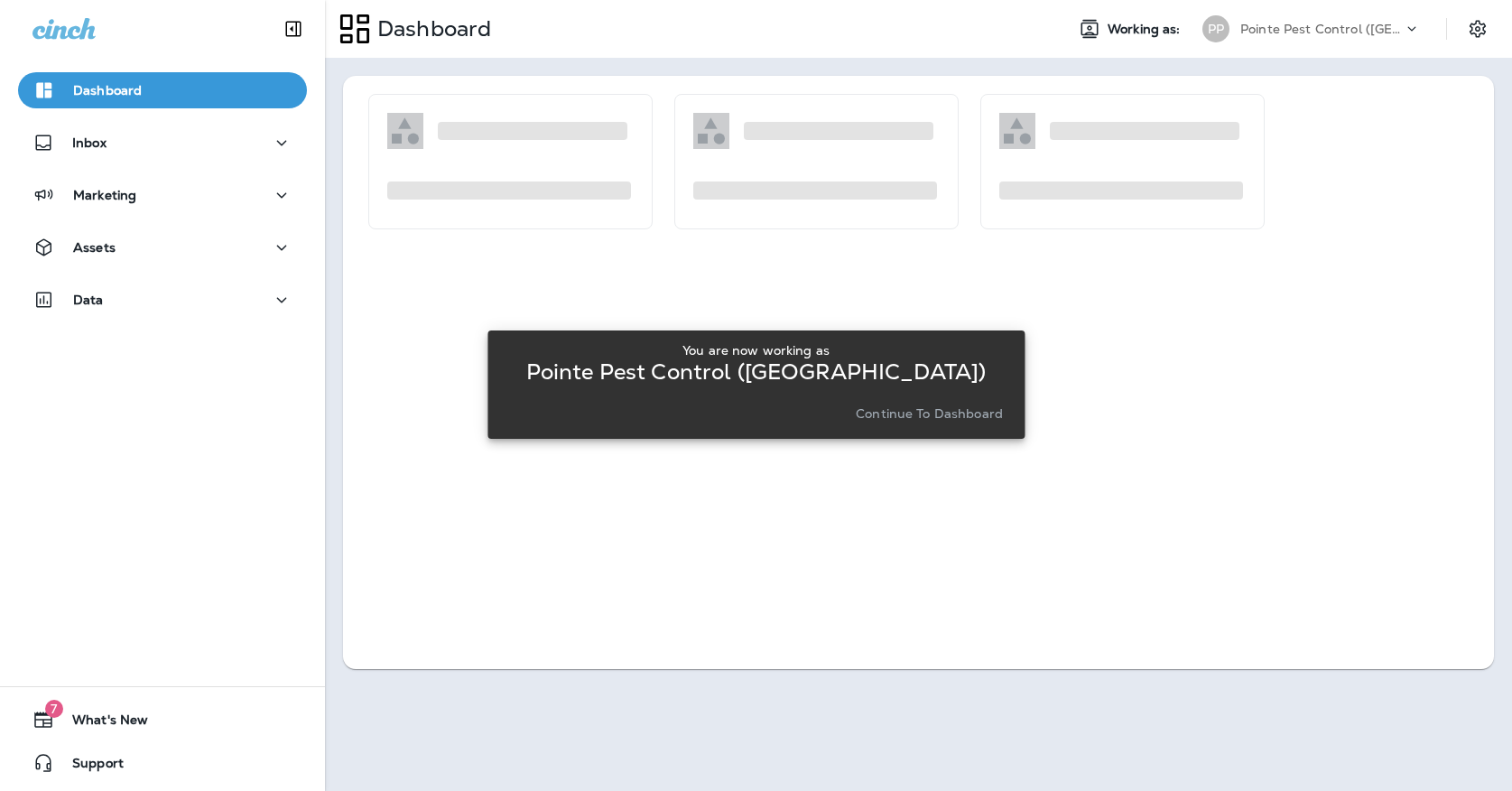
click at [875, 407] on p "Continue to Dashboard" at bounding box center [930, 413] width 148 height 14
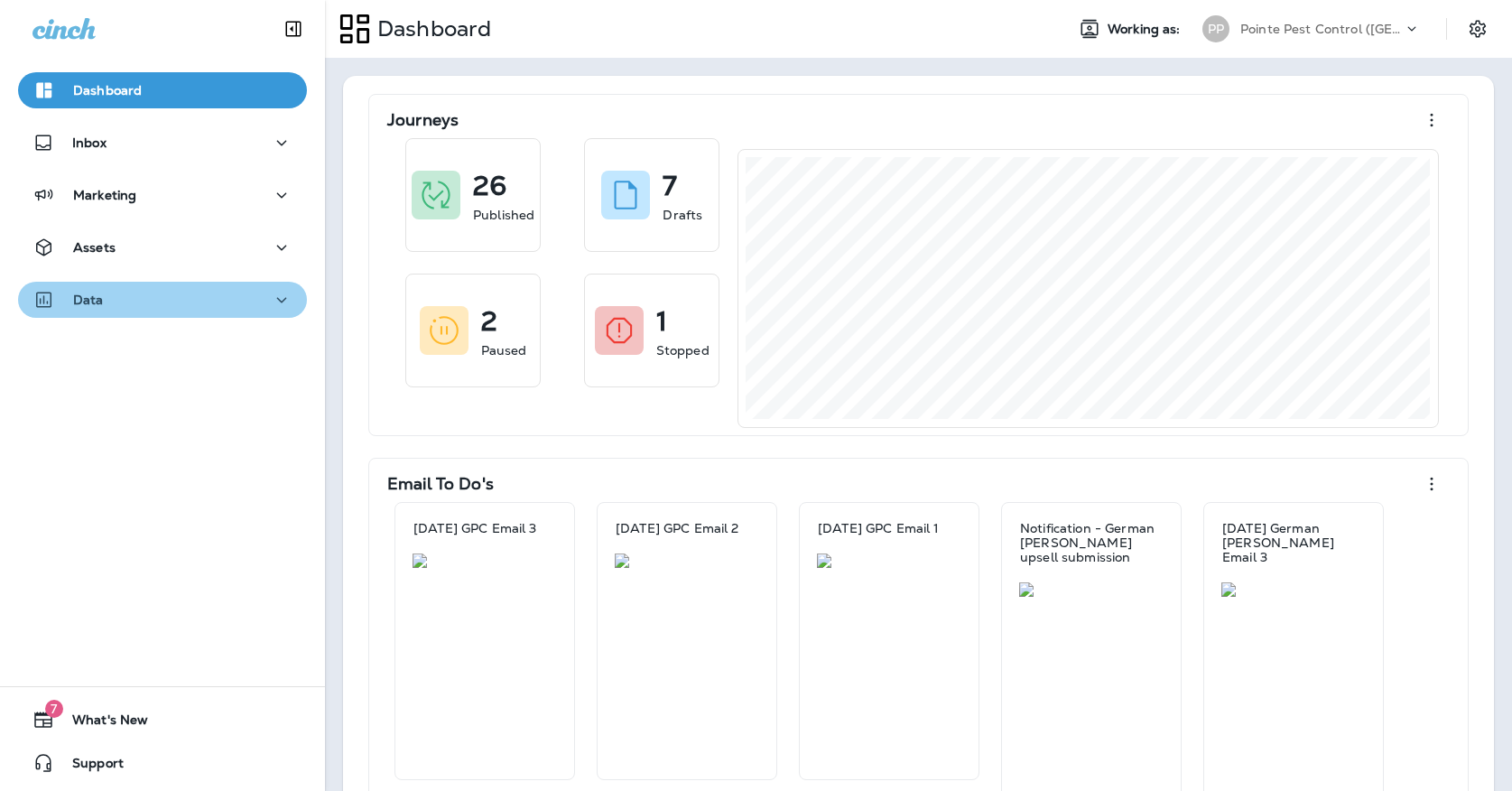
click at [167, 304] on div "Data" at bounding box center [162, 300] width 260 height 23
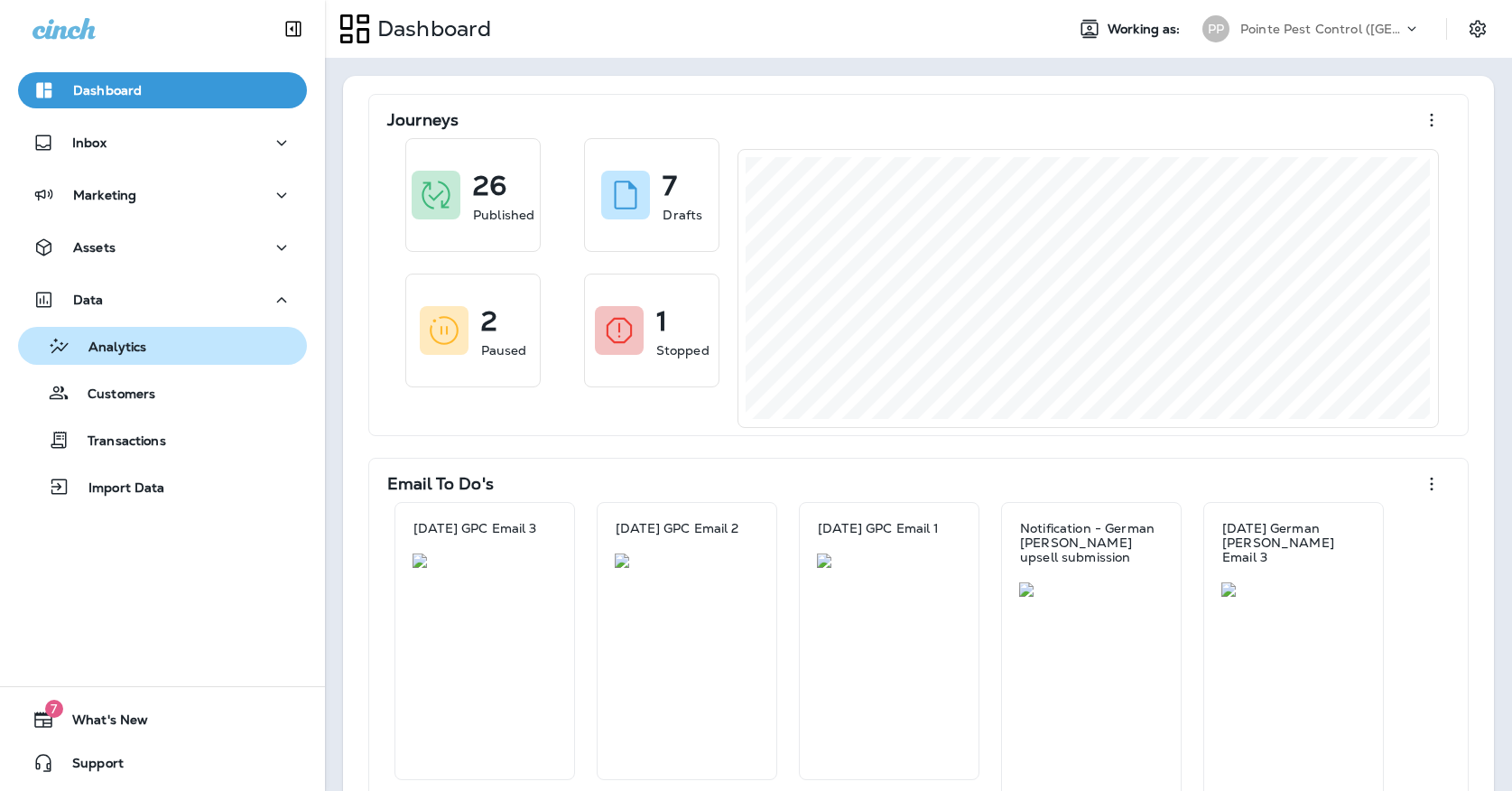
click at [167, 345] on div "Analytics" at bounding box center [161, 345] width 274 height 27
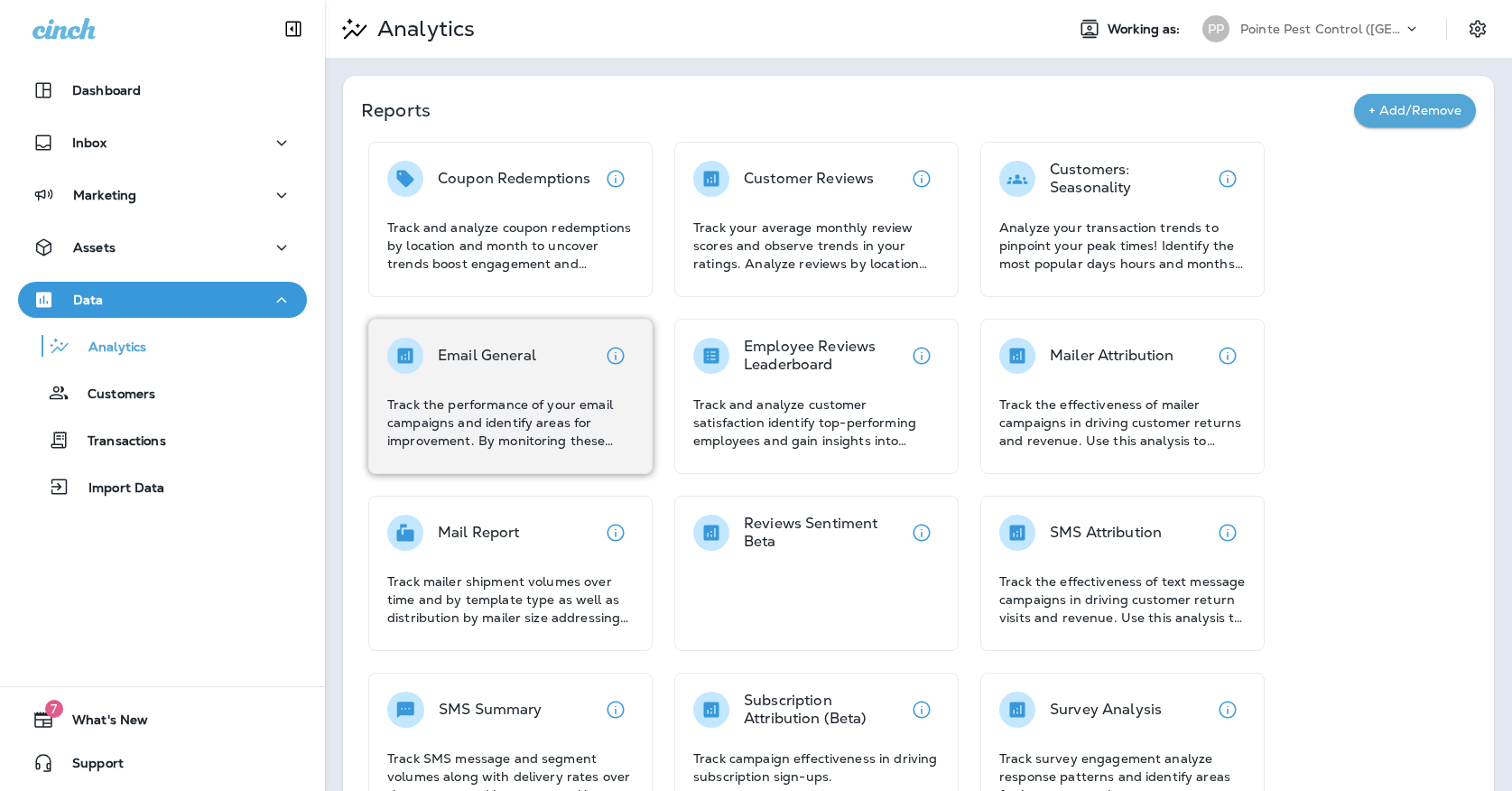
click at [511, 382] on div "Email General Track the performance of your email campaigns and identify areas …" at bounding box center [510, 394] width 246 height 112
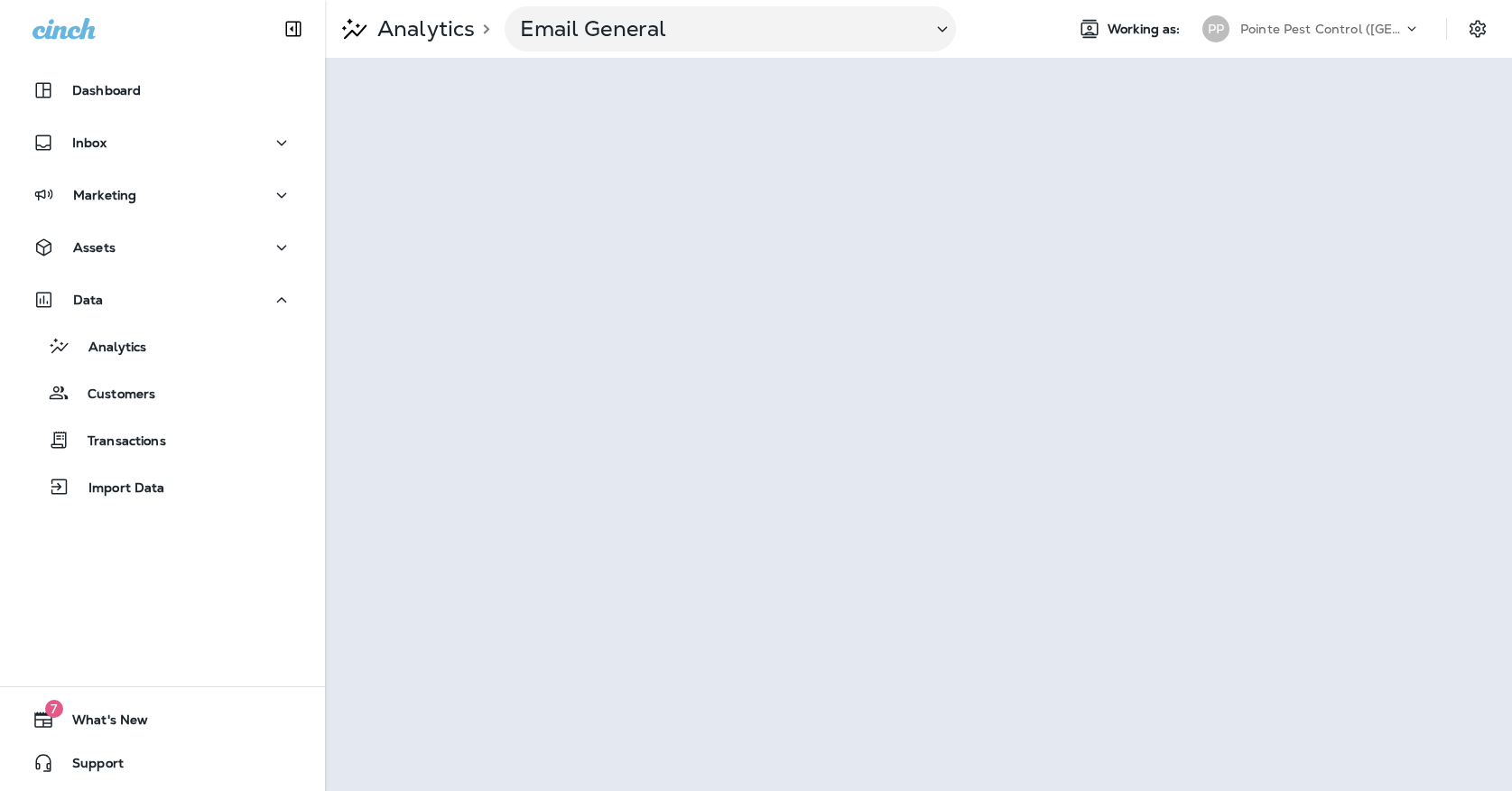
click at [1245, 49] on div "Analytics > Email General Working as: PP Pointe Pest Control ([GEOGRAPHIC_DATA])" at bounding box center [918, 29] width 1187 height 58
click at [1245, 43] on div "PP Pointe Pest Control ([GEOGRAPHIC_DATA])" at bounding box center [1312, 29] width 240 height 36
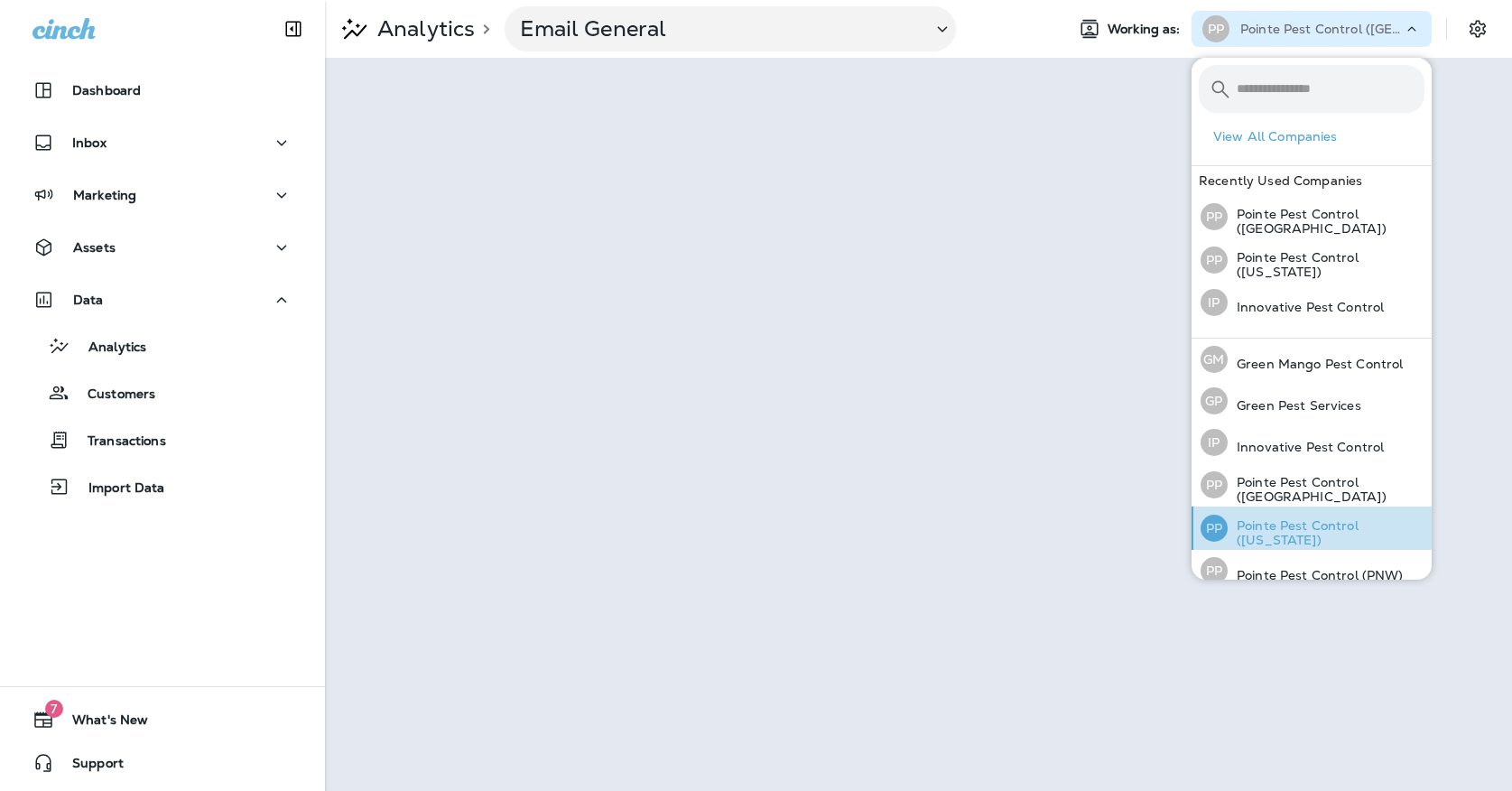
click at [1335, 538] on p "Pointe Pest Control ([US_STATE])" at bounding box center [1326, 532] width 196 height 29
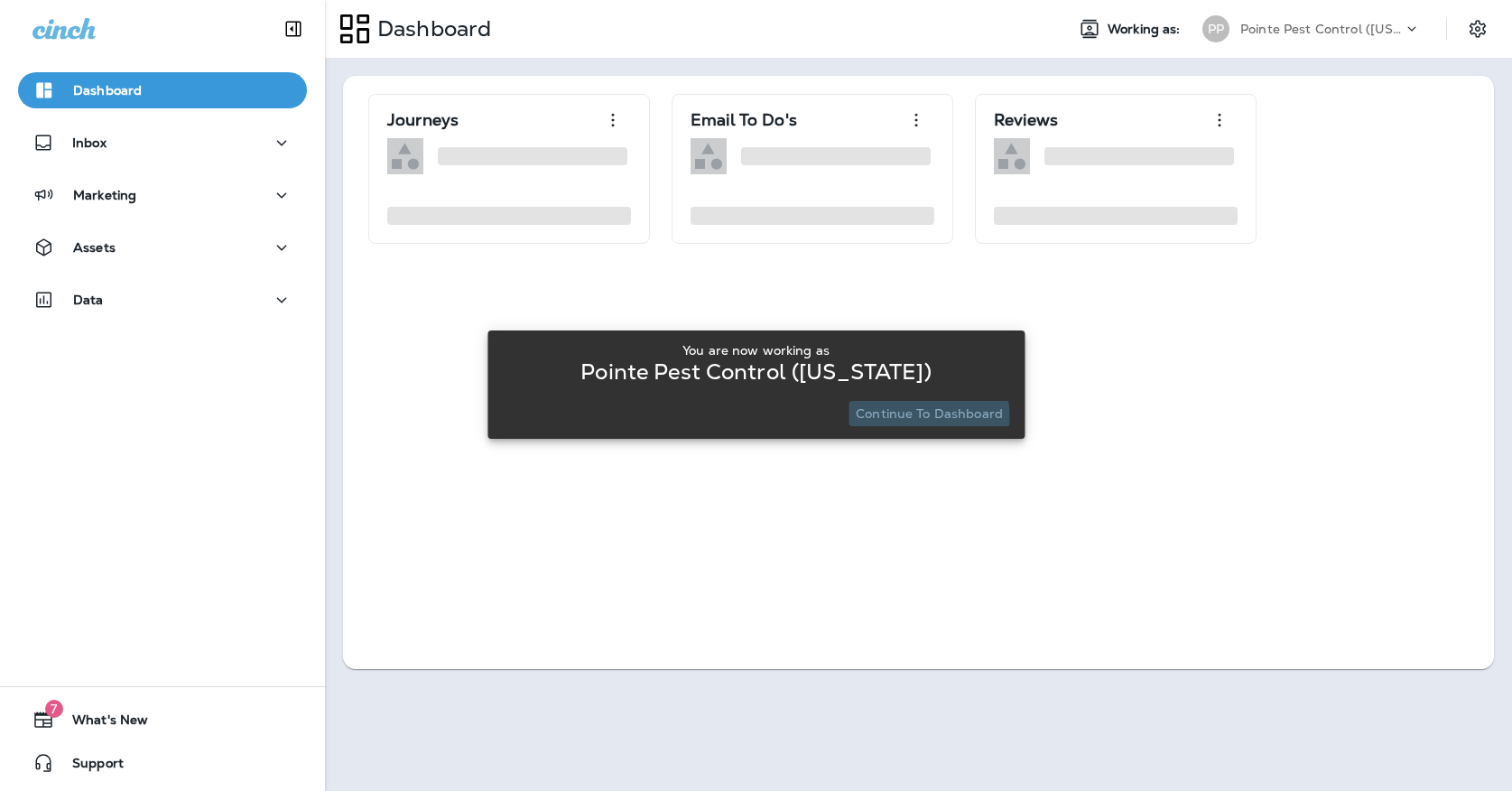
click at [882, 416] on p "Continue to Dashboard" at bounding box center [930, 413] width 148 height 14
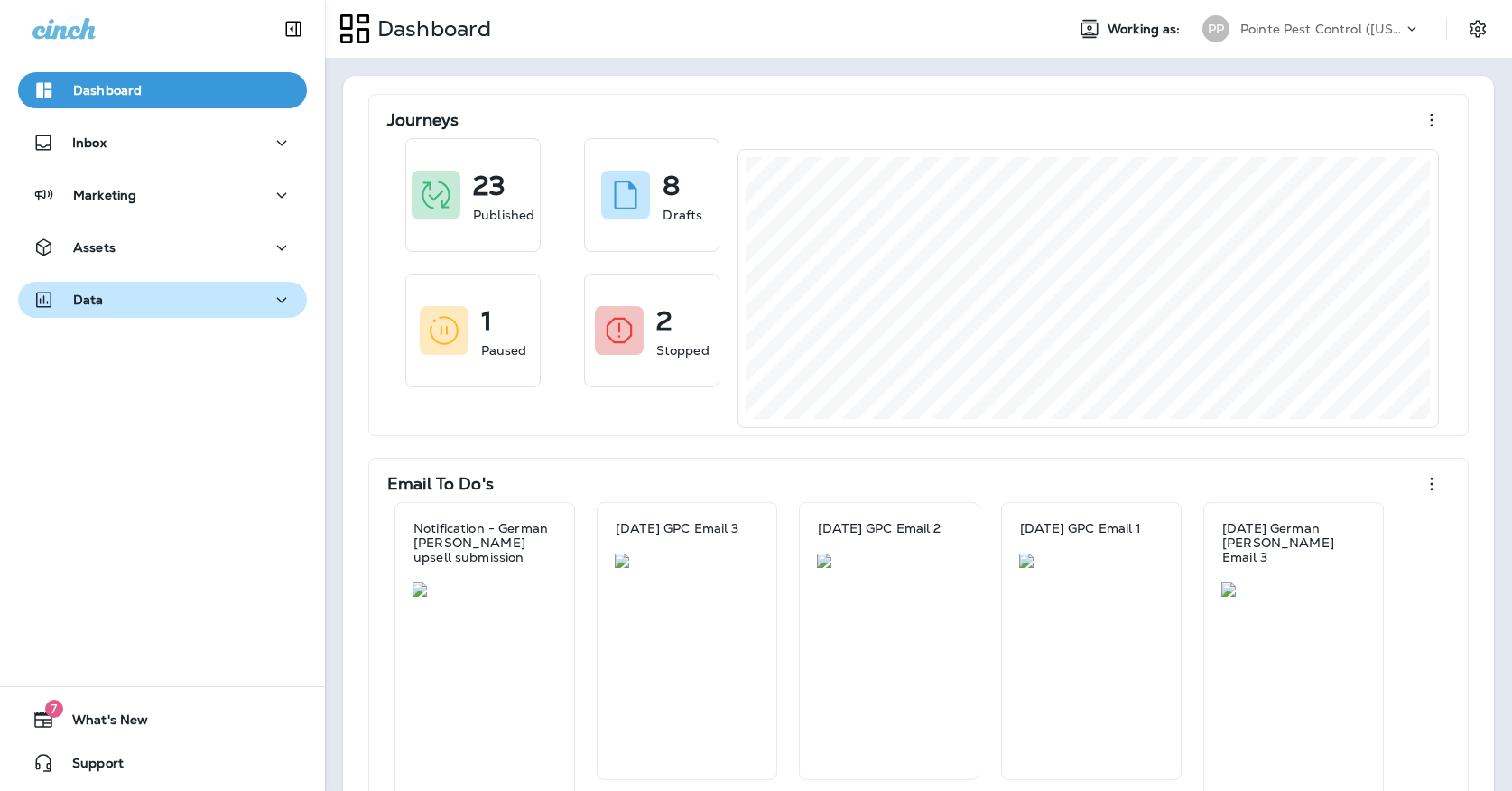
click at [258, 317] on button "Data" at bounding box center [162, 300] width 289 height 36
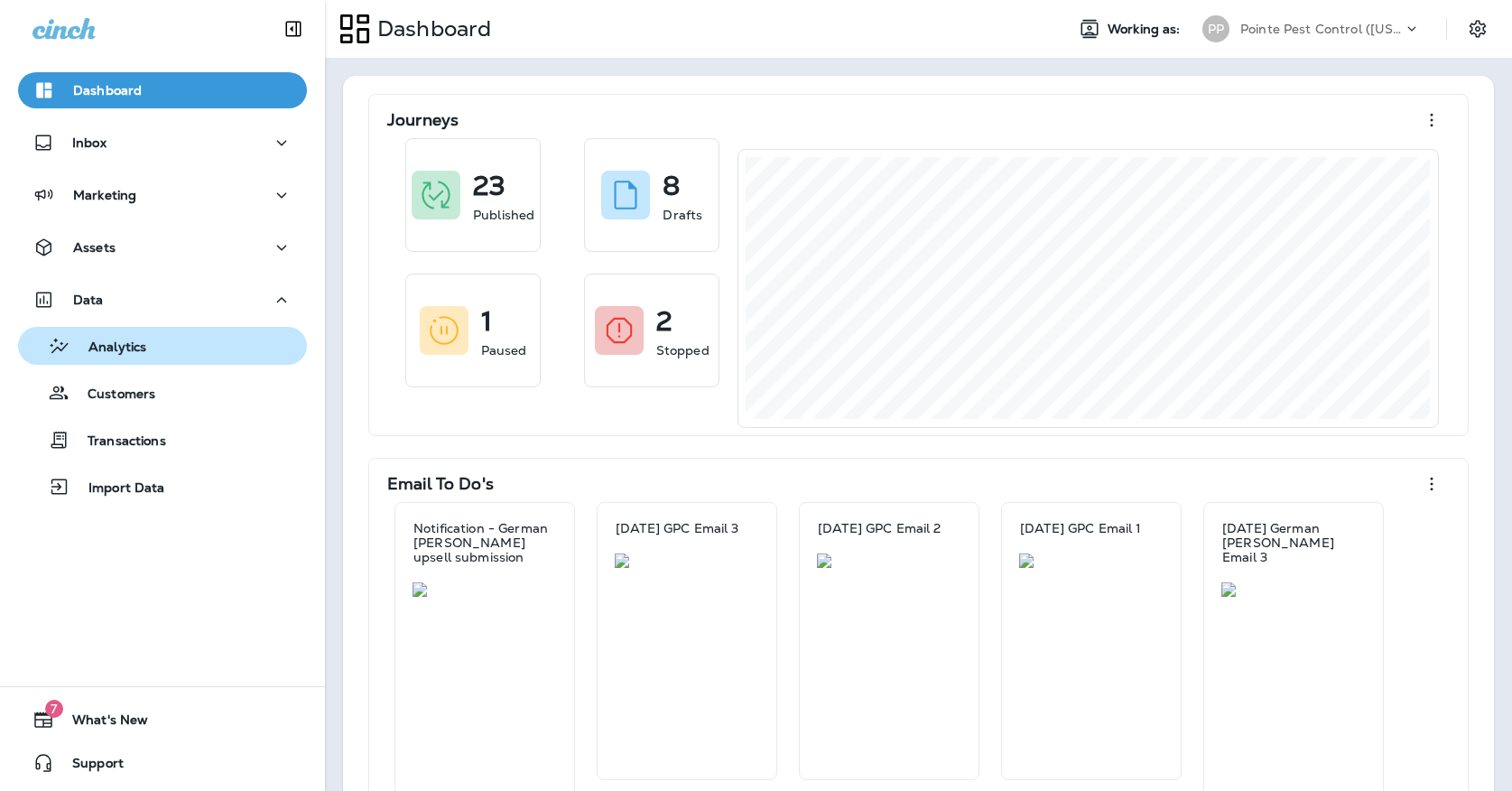
click at [254, 332] on div "Analytics" at bounding box center [161, 345] width 274 height 27
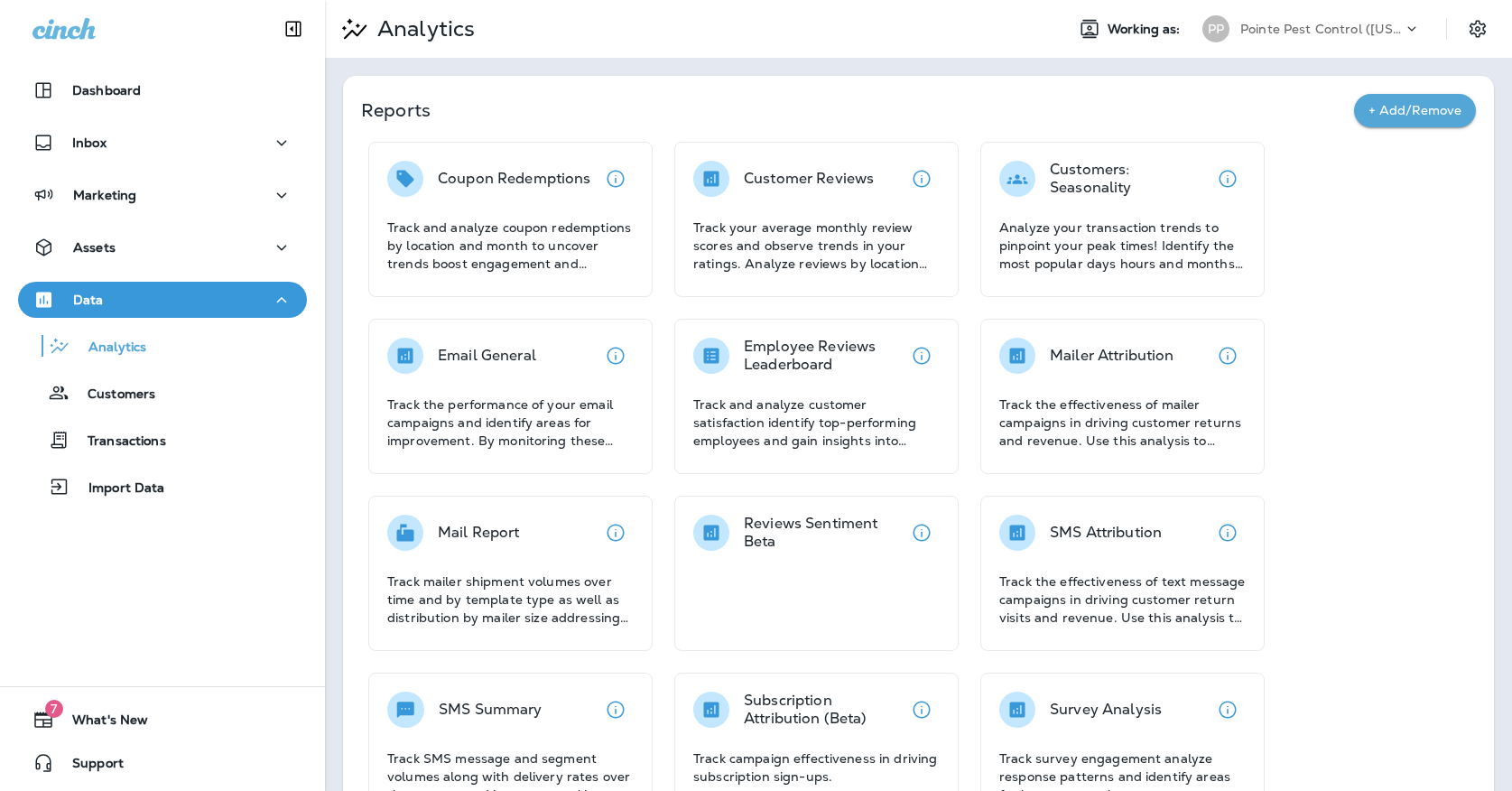
click at [531, 340] on div "Email General" at bounding box center [486, 356] width 99 height 36
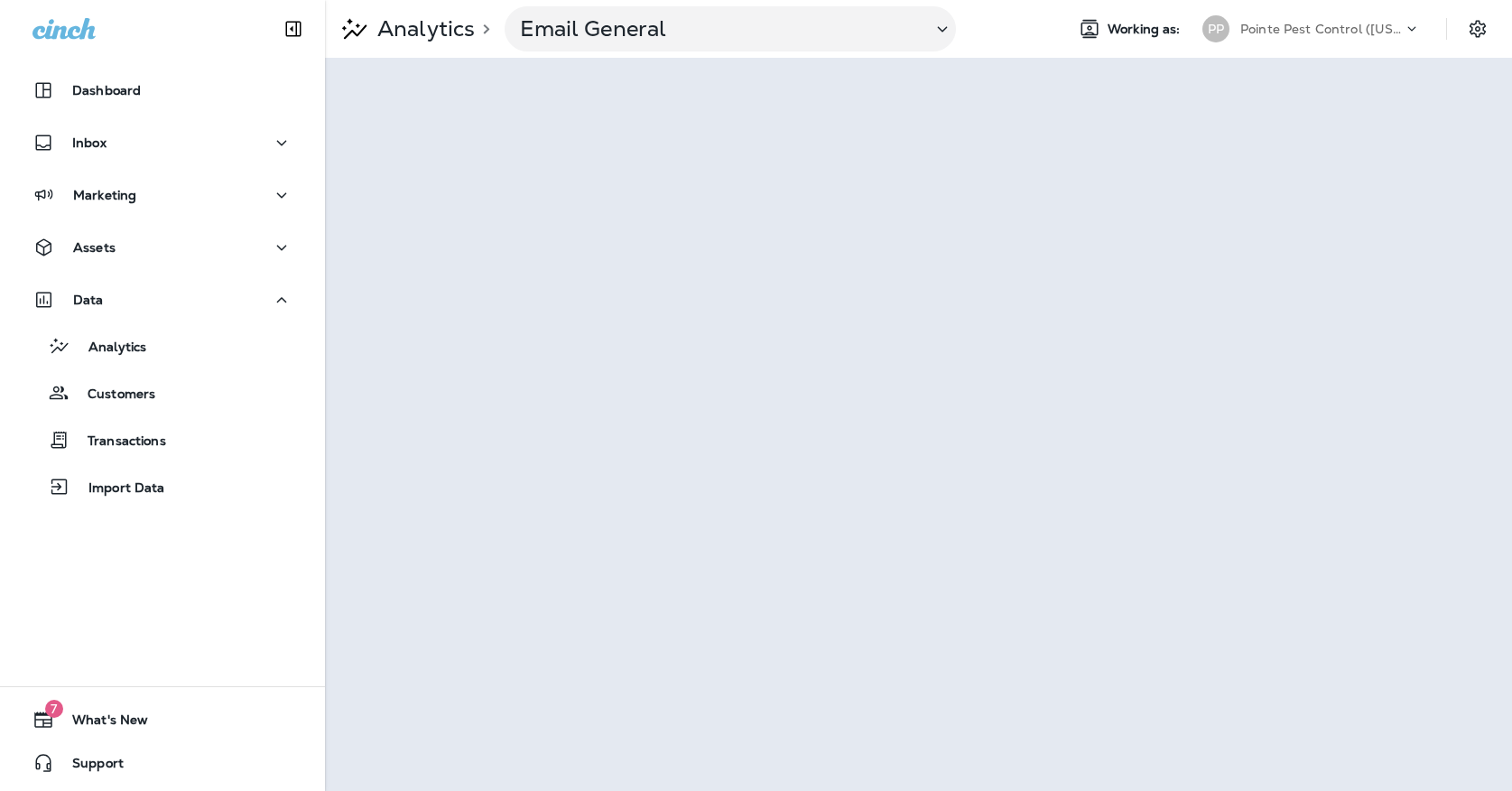
click at [1232, 25] on div "PP" at bounding box center [1216, 28] width 49 height 27
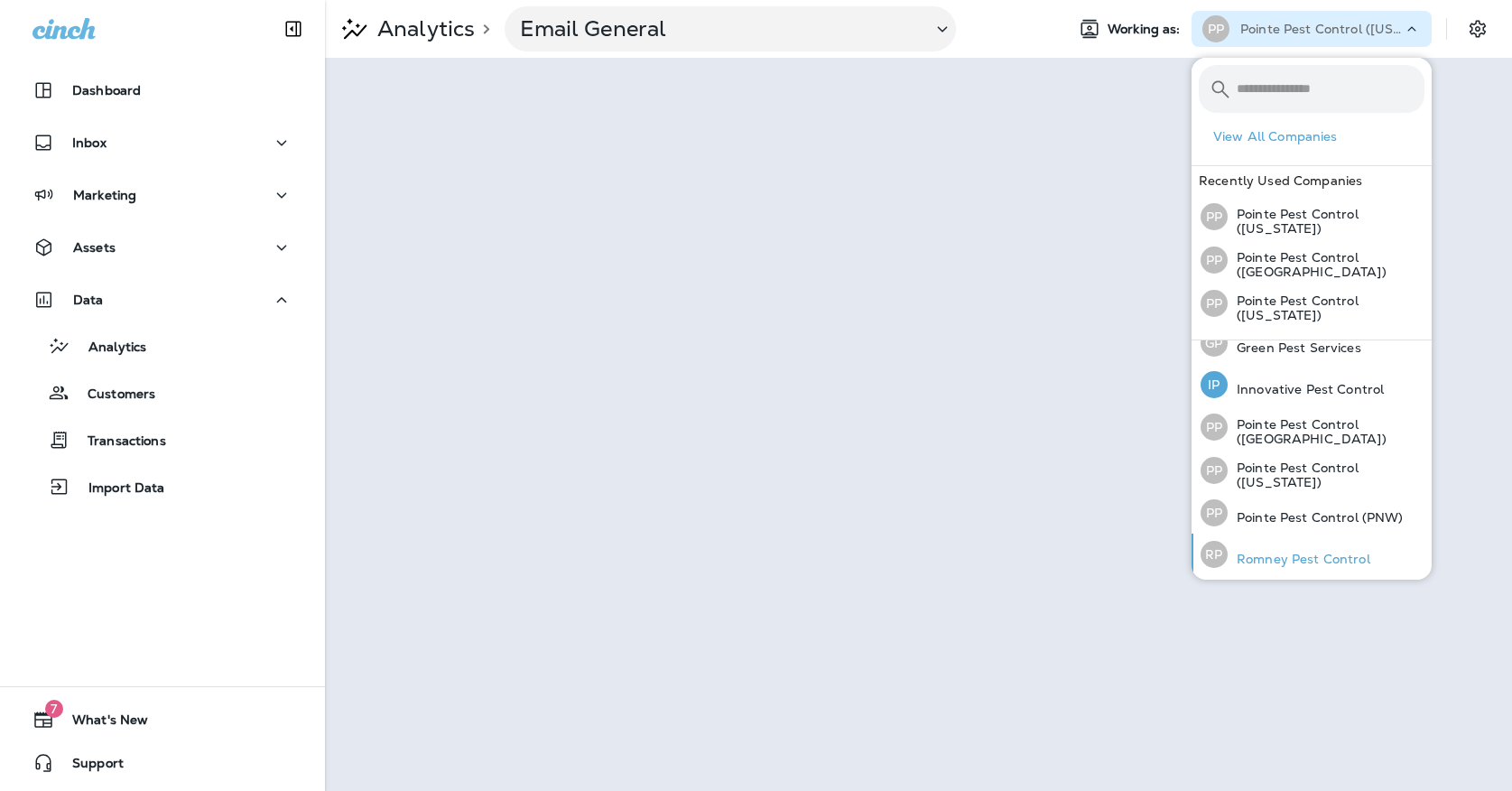
scroll to position [59, 0]
click at [1232, 525] on div "PP Pointe Pest Control (PNW)" at bounding box center [1303, 514] width 217 height 42
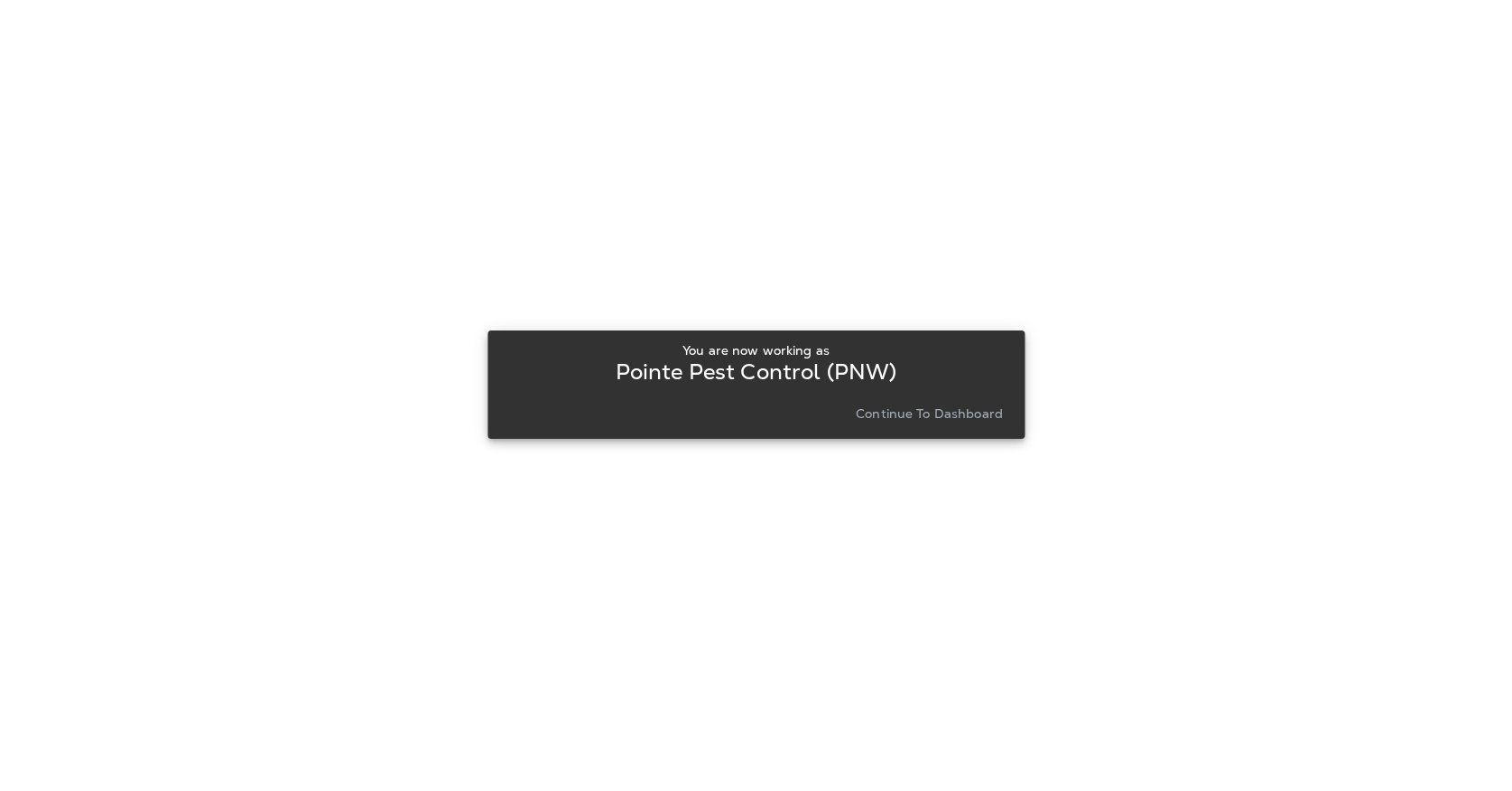
click at [945, 413] on p "Continue to Dashboard" at bounding box center [930, 413] width 148 height 14
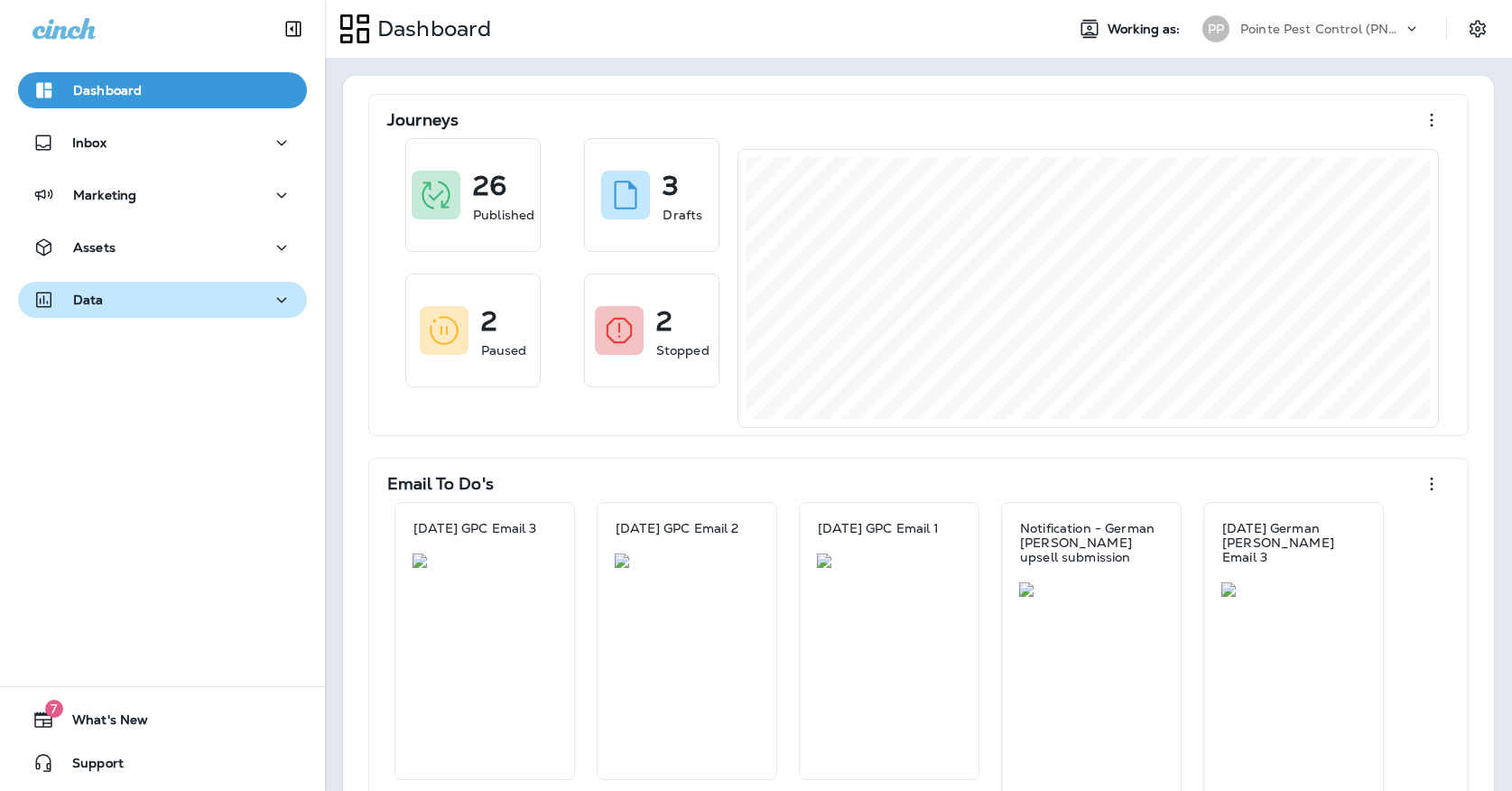
click at [140, 285] on button "Data" at bounding box center [162, 300] width 289 height 36
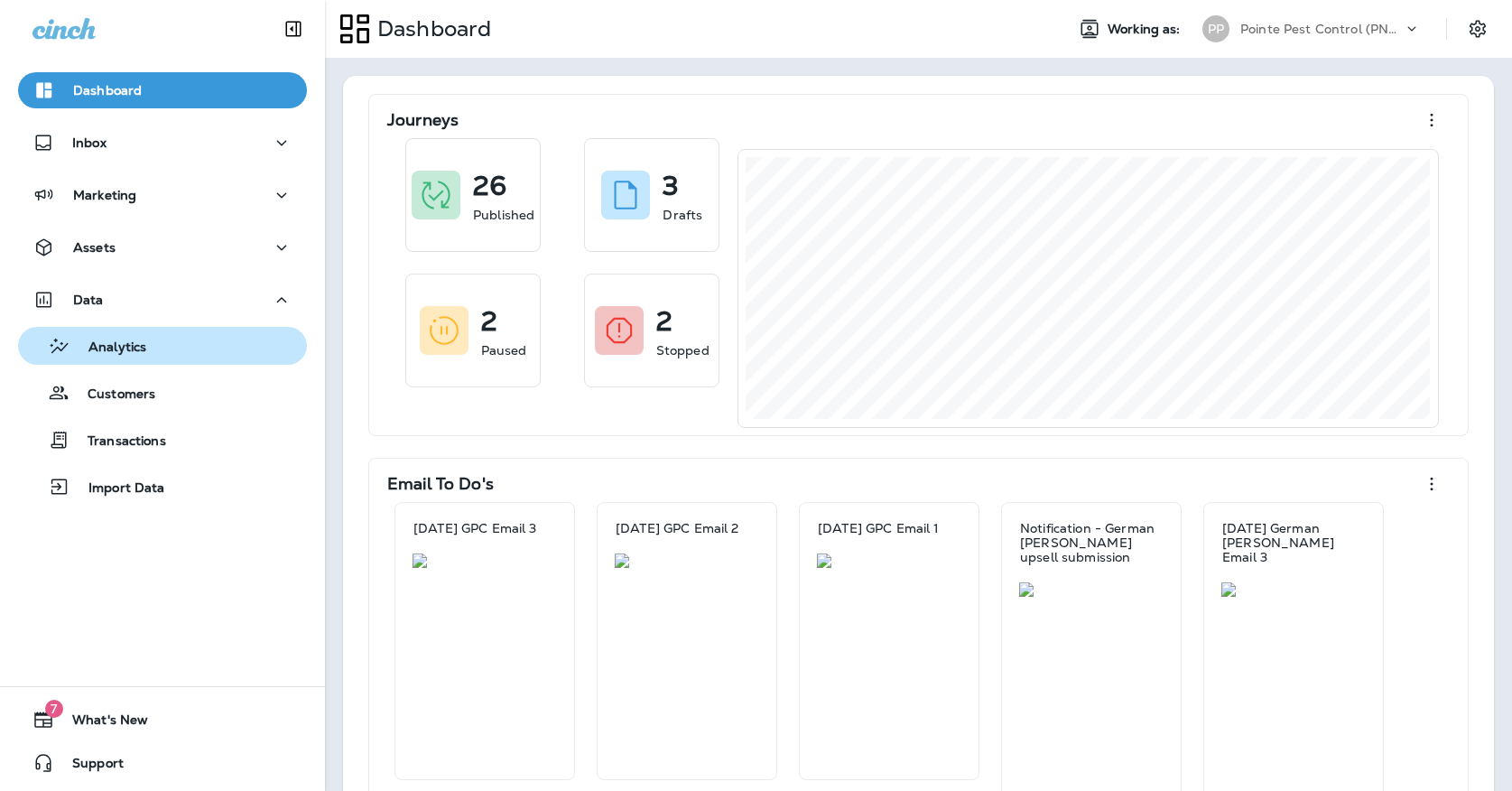
click at [140, 328] on button "Analytics" at bounding box center [162, 346] width 289 height 38
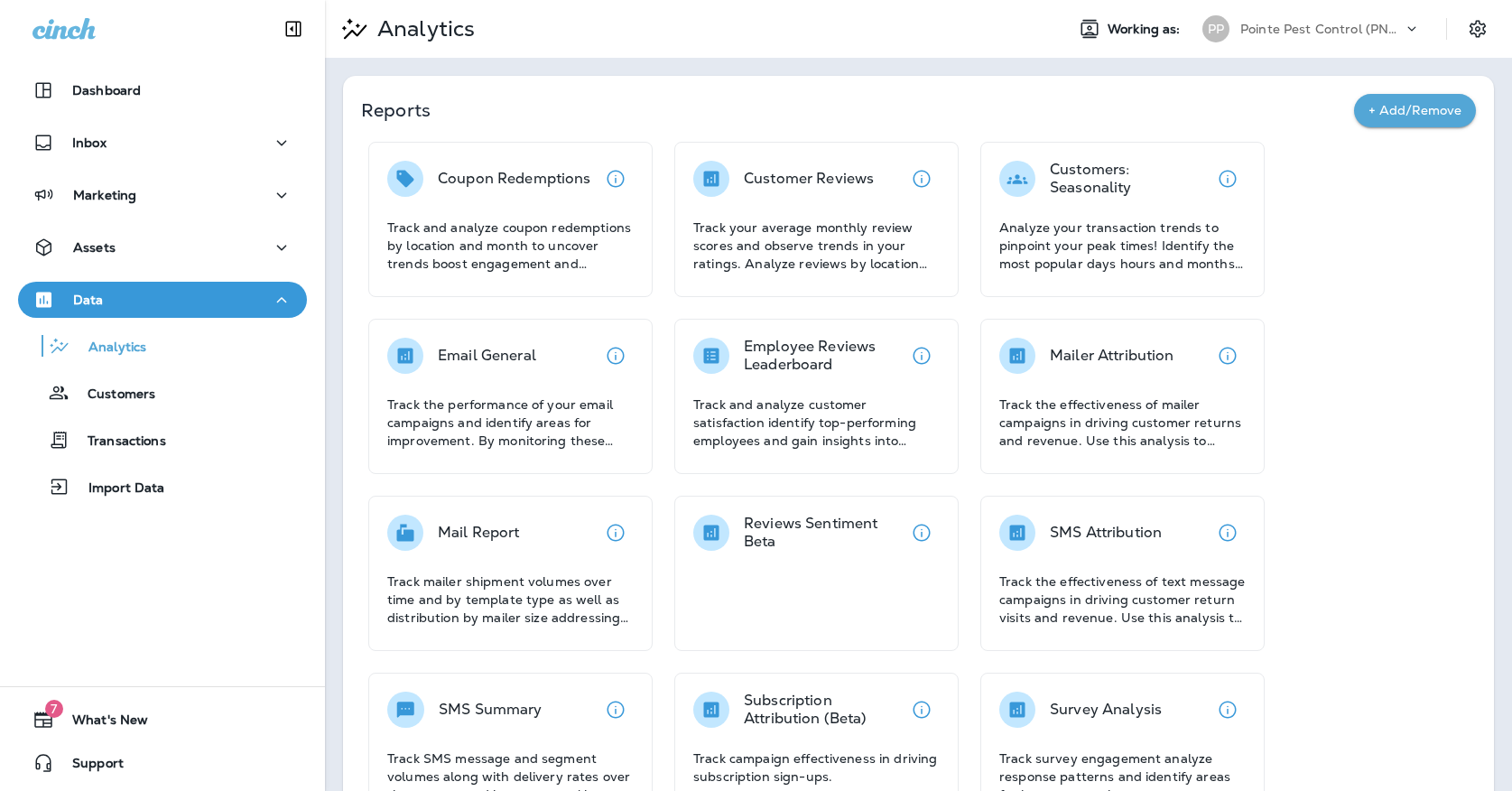
click at [506, 379] on div "Email General Track the performance of your email campaigns and identify areas …" at bounding box center [510, 394] width 246 height 112
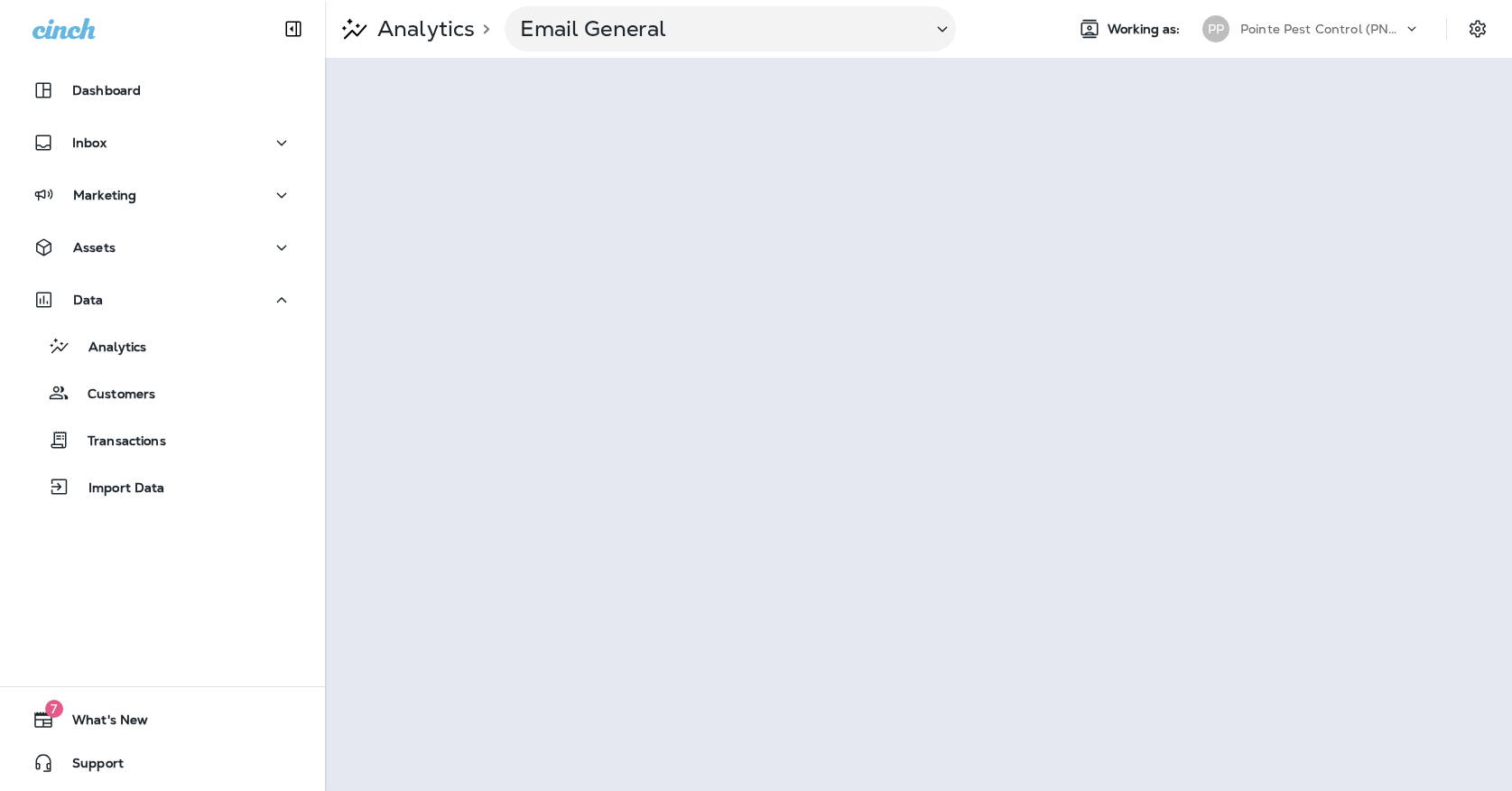
click at [1289, 28] on p "Pointe Pest Control (PNW)" at bounding box center [1322, 29] width 162 height 14
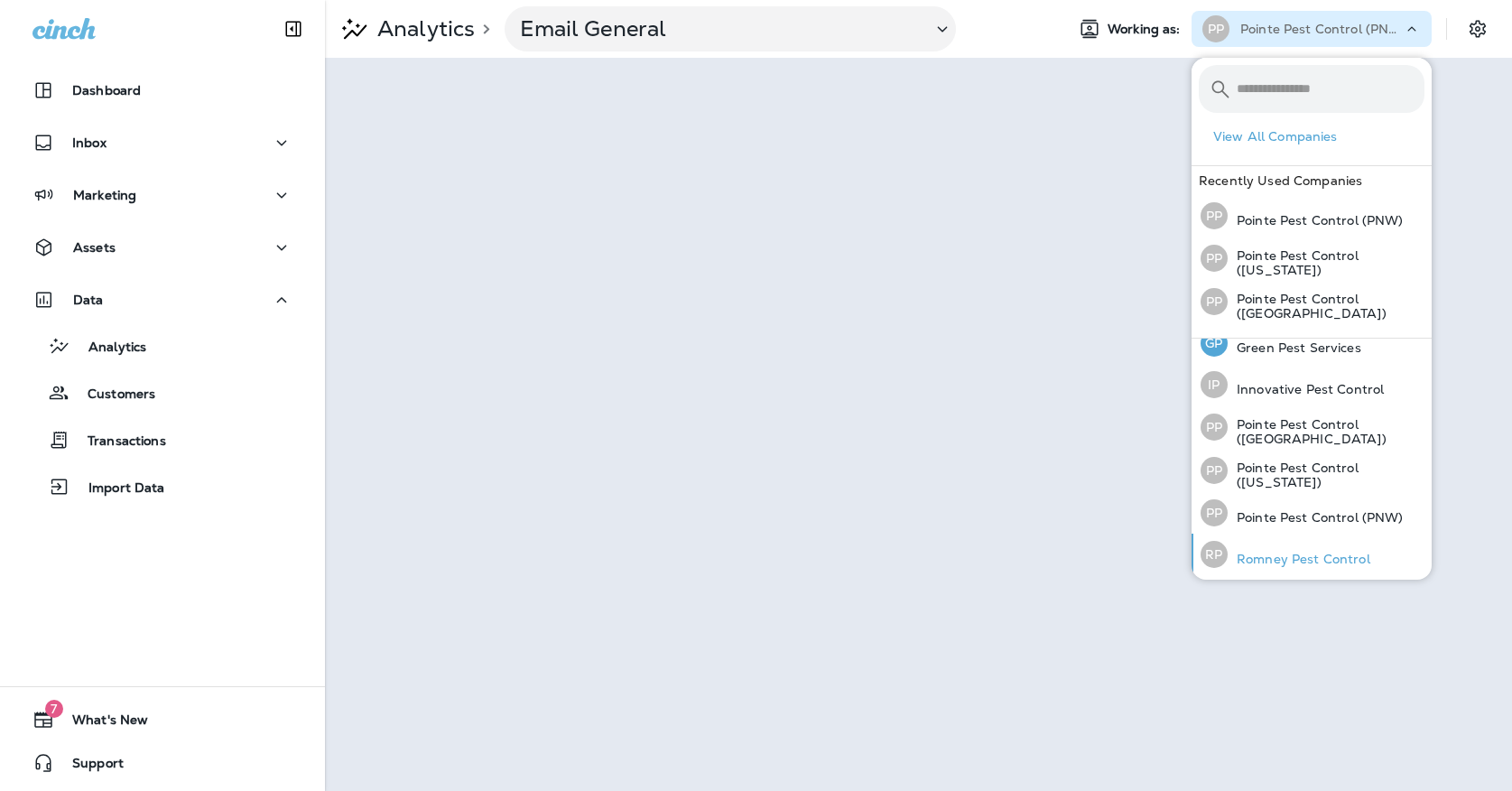
scroll to position [57, 0]
click at [1249, 562] on p "Romney Pest Control" at bounding box center [1299, 559] width 143 height 14
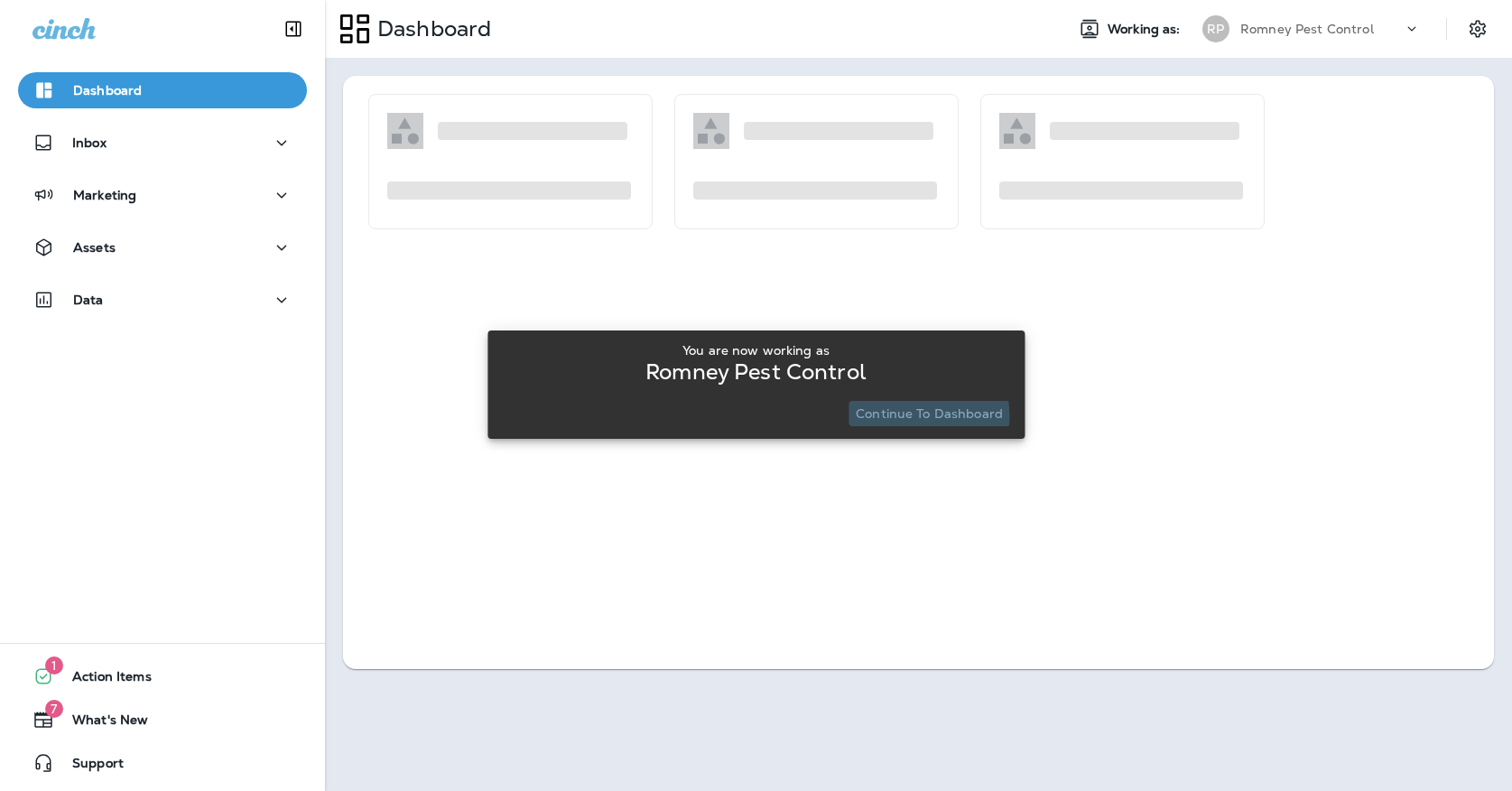
click at [904, 416] on p "Continue to Dashboard" at bounding box center [930, 413] width 148 height 14
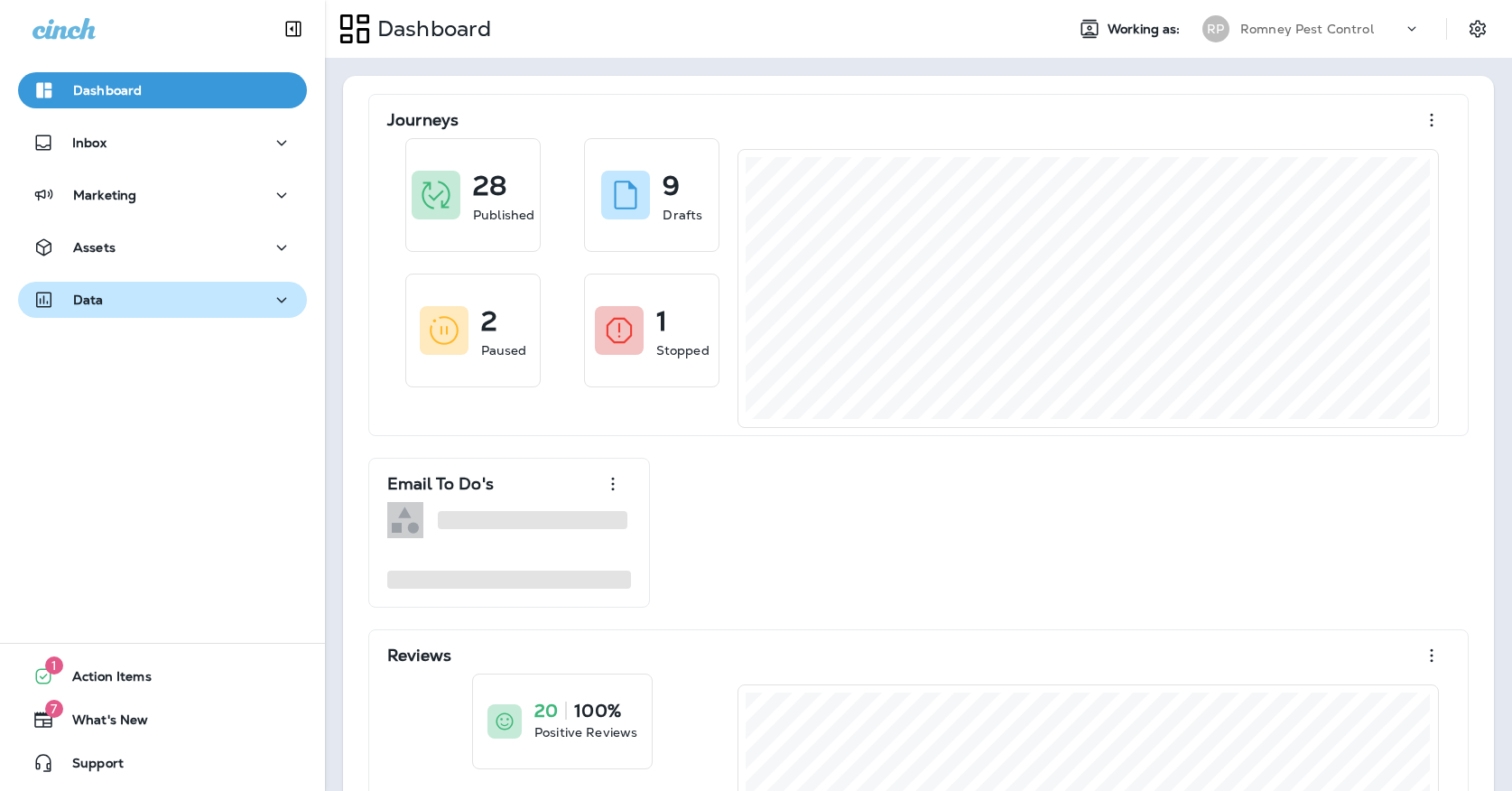
click at [293, 307] on button "Data" at bounding box center [162, 300] width 289 height 36
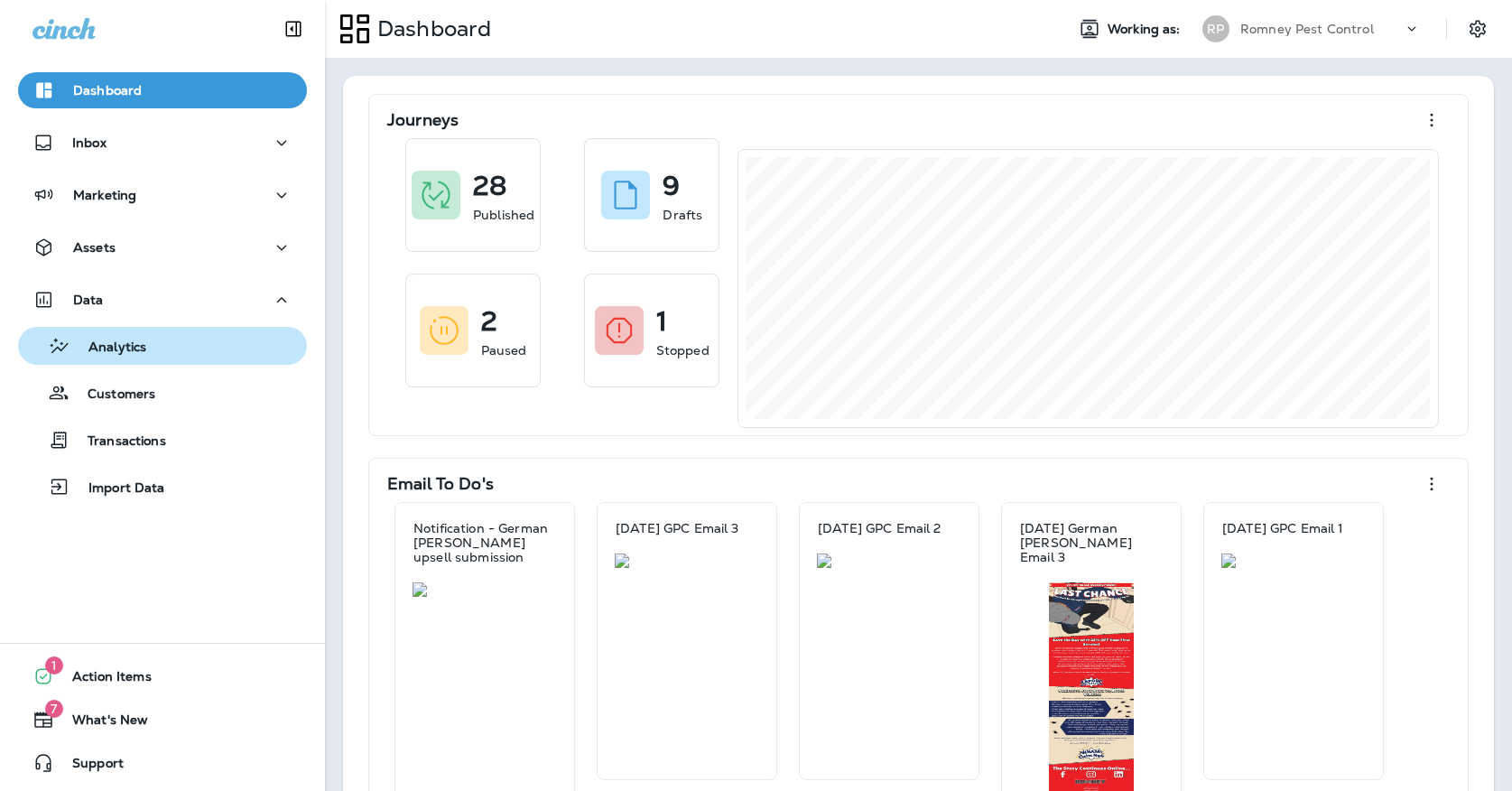
click at [254, 347] on div "Analytics" at bounding box center [161, 345] width 274 height 27
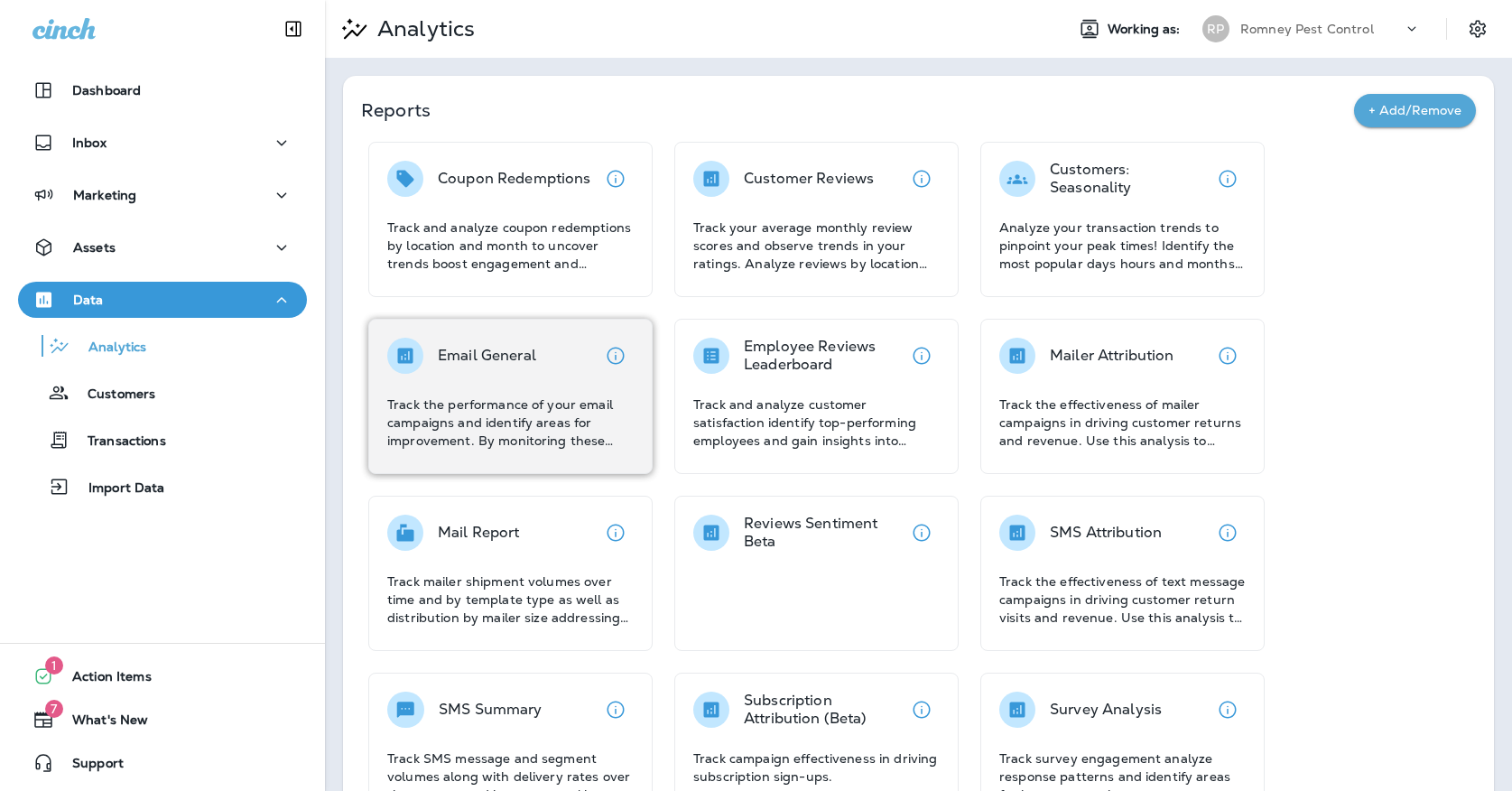
click at [551, 365] on div "Email General" at bounding box center [510, 356] width 246 height 36
